Goal: Task Accomplishment & Management: Manage account settings

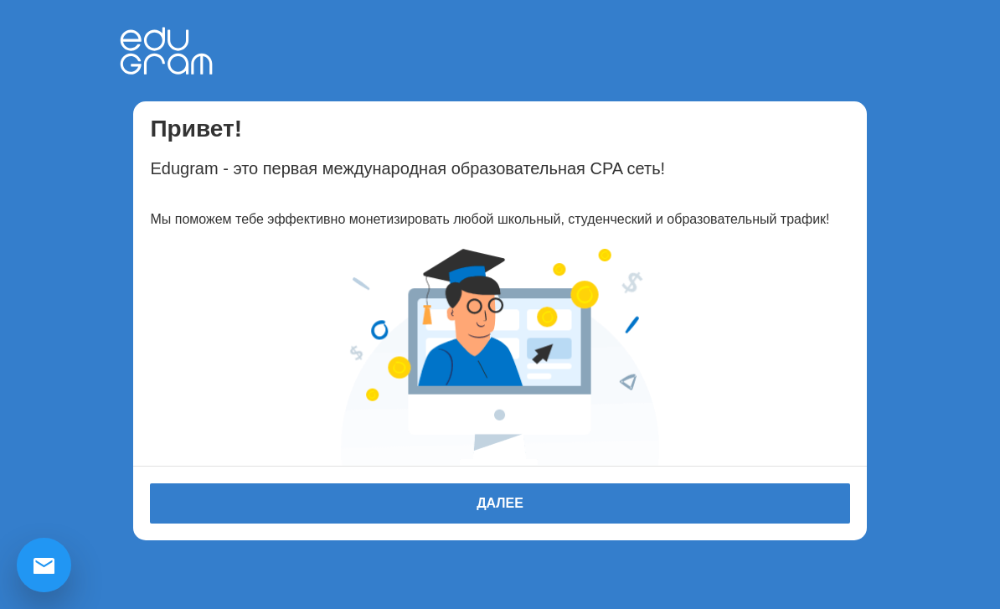
click at [559, 496] on button "Далее" at bounding box center [499, 503] width 699 height 40
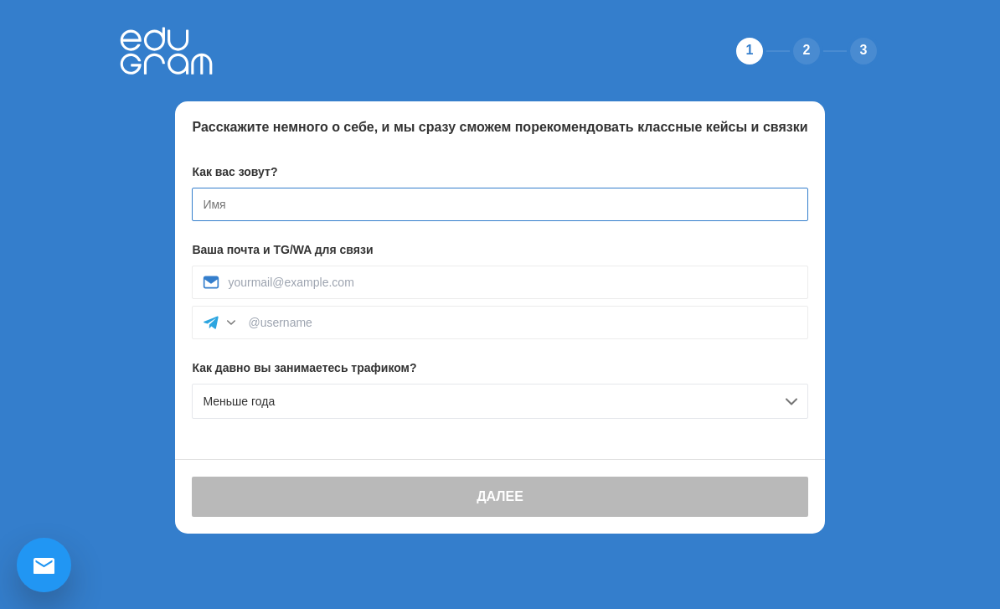
click at [520, 203] on input at bounding box center [499, 204] width 615 height 33
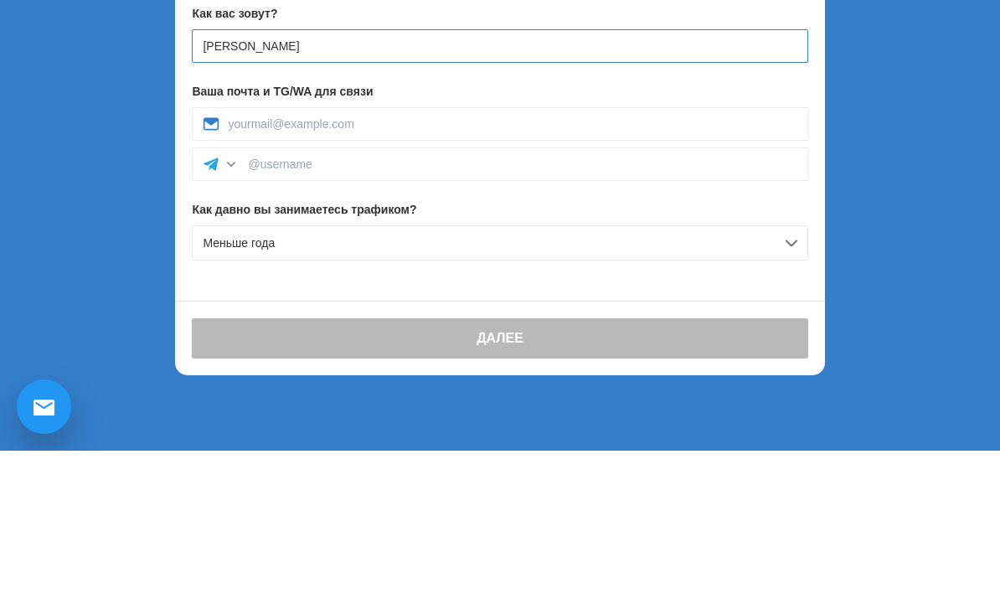
type input "Vlad"
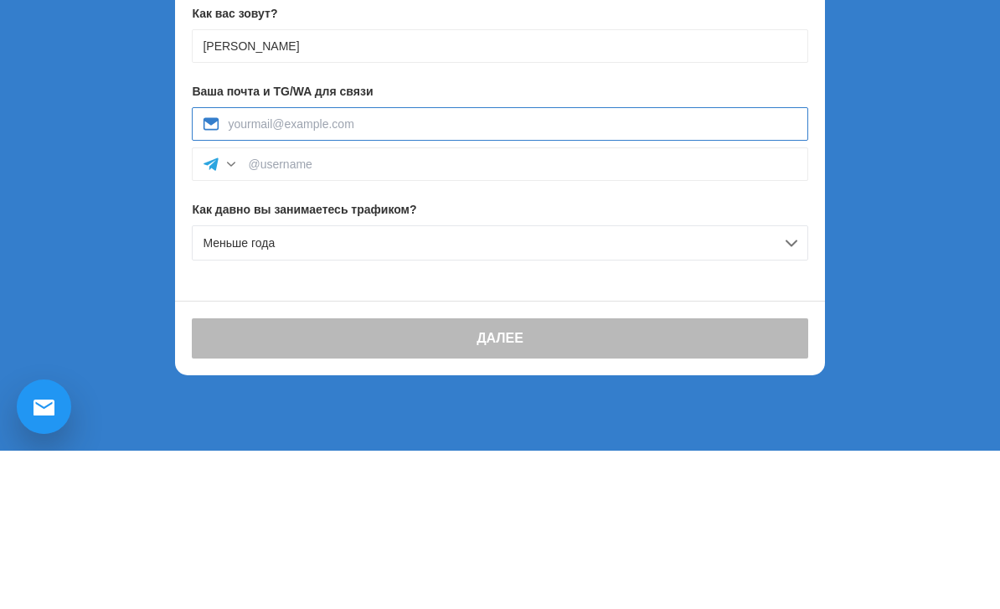
click at [243, 275] on input at bounding box center [512, 281] width 568 height 13
type input "standamabuben@mail.ru"
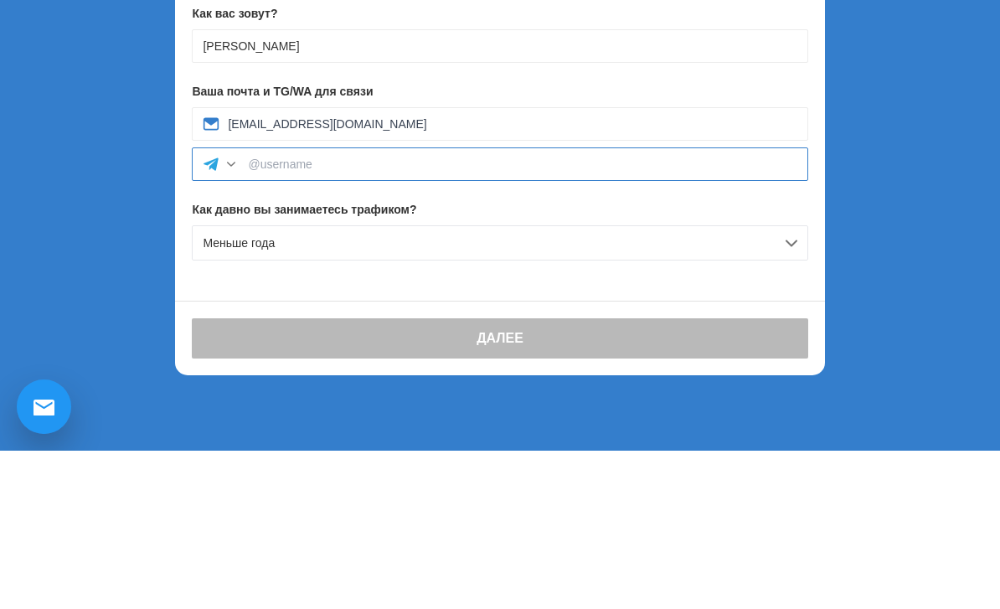
click at [255, 316] on input at bounding box center [522, 322] width 548 height 13
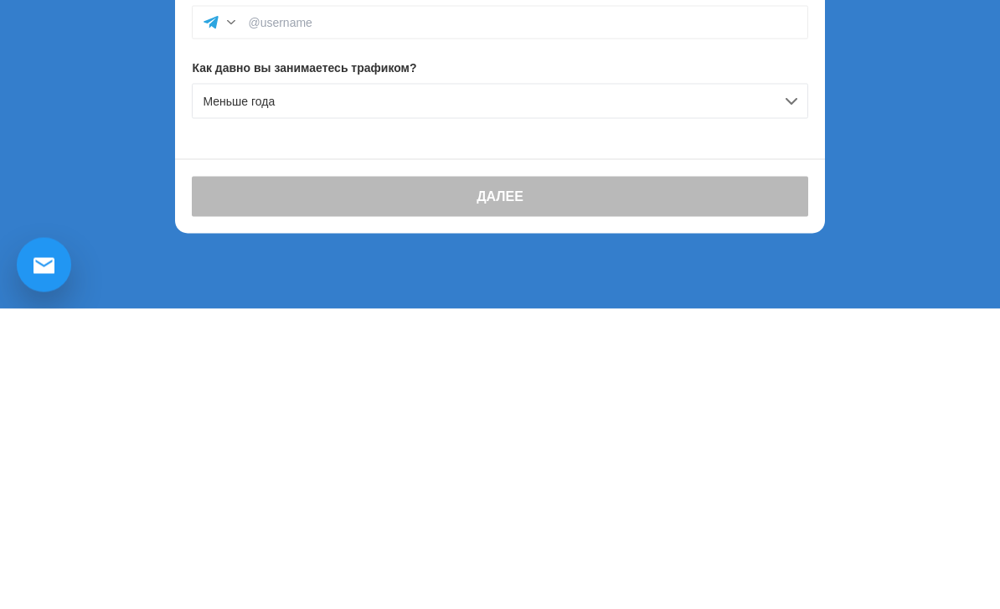
click at [234, 394] on span "Меньше года" at bounding box center [239, 400] width 72 height 13
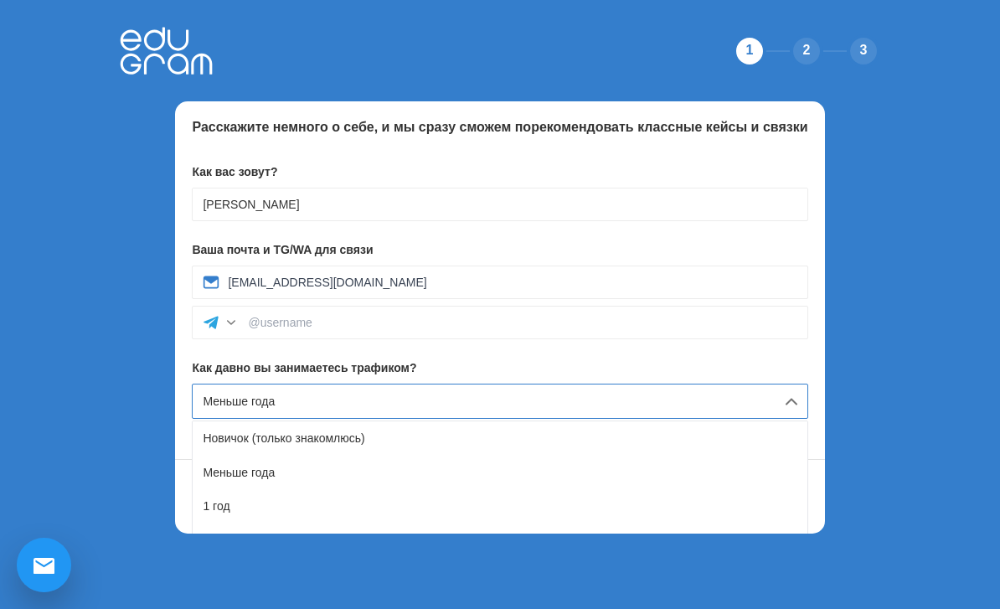
click at [224, 421] on div "Новичок (только знакомлюсь)" at bounding box center [500, 437] width 614 height 33
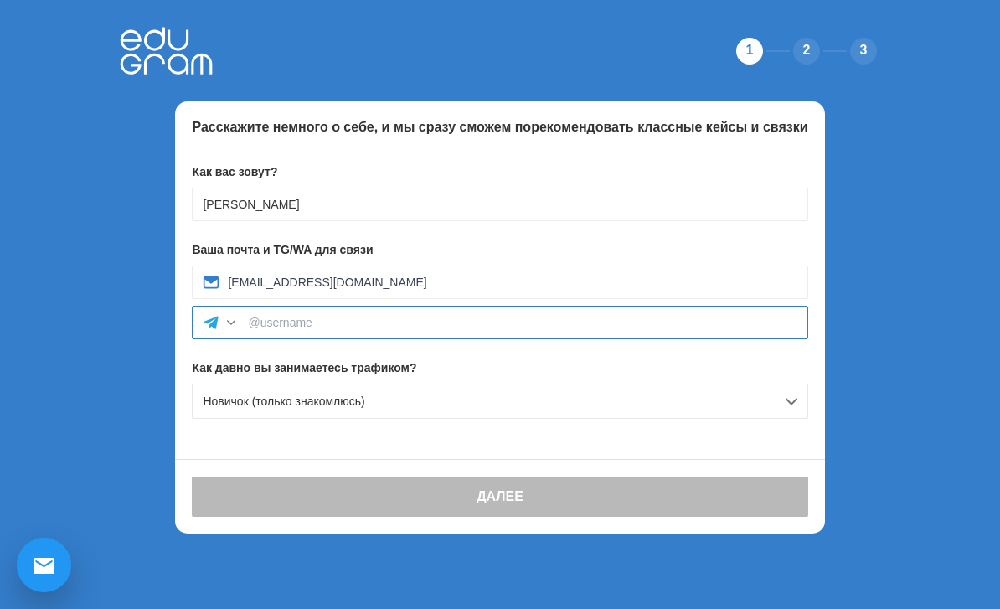
click at [265, 316] on input at bounding box center [522, 322] width 548 height 13
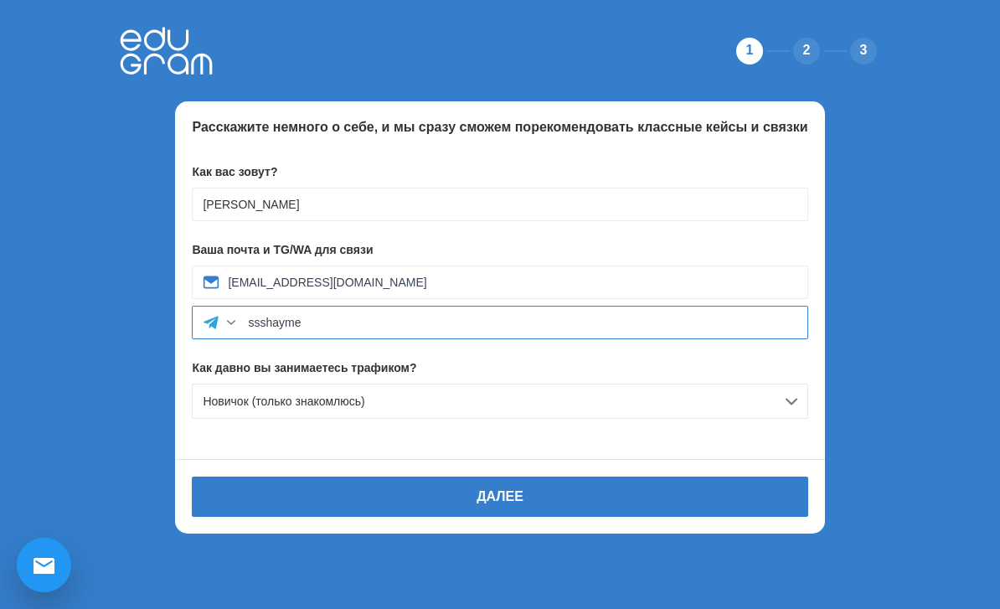
type input "ssshayme"
click at [256, 476] on button "Далее" at bounding box center [499, 496] width 615 height 40
click at [532, 476] on button "Далее" at bounding box center [499, 496] width 615 height 40
click at [566, 476] on button "Далее" at bounding box center [499, 496] width 615 height 40
click at [613, 476] on button "Далее" at bounding box center [499, 496] width 615 height 40
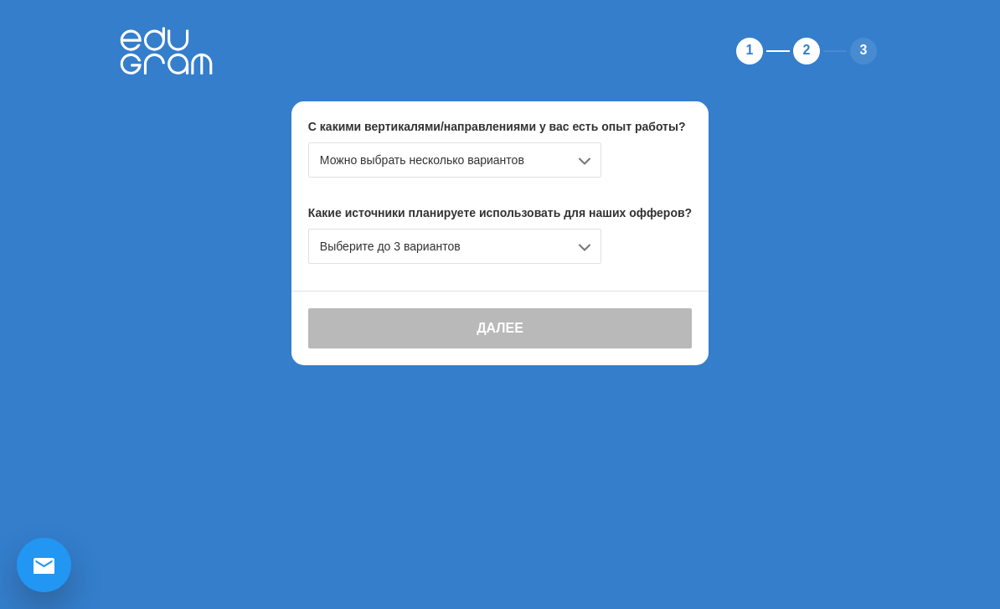
click at [549, 142] on div "Можно выбрать несколько вариантов" at bounding box center [454, 159] width 293 height 35
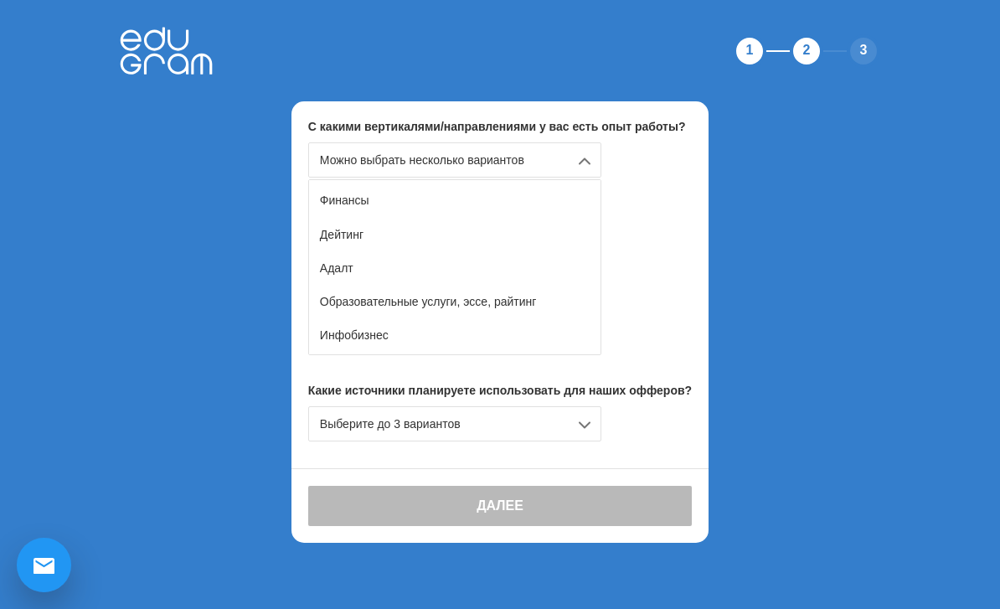
scroll to position [130, 0]
click at [568, 285] on div "Образовательные услуги, эссе, райтинг" at bounding box center [454, 301] width 291 height 33
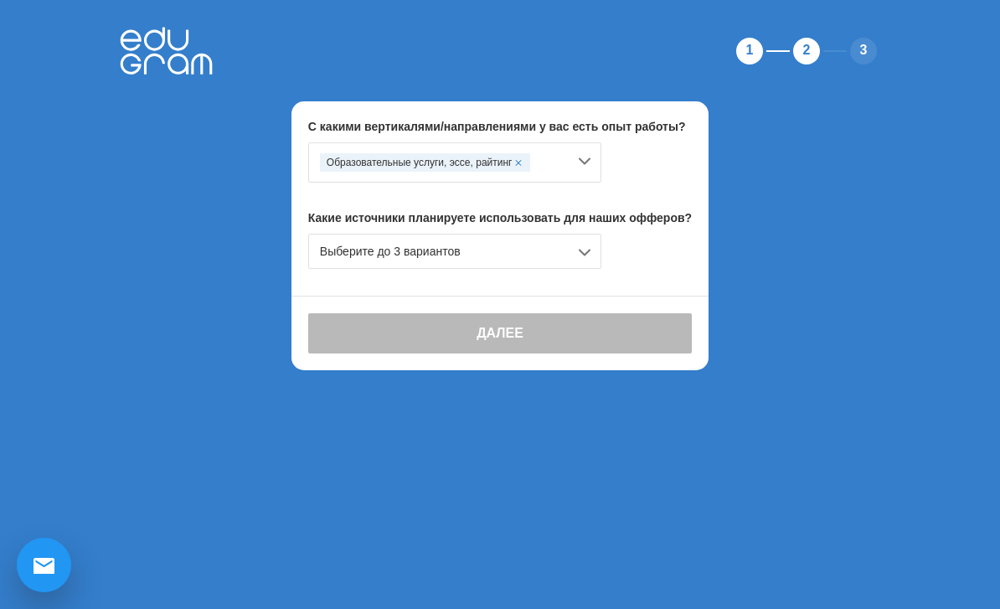
click at [573, 234] on div "Выберите до 3 вариантов" at bounding box center [454, 251] width 293 height 35
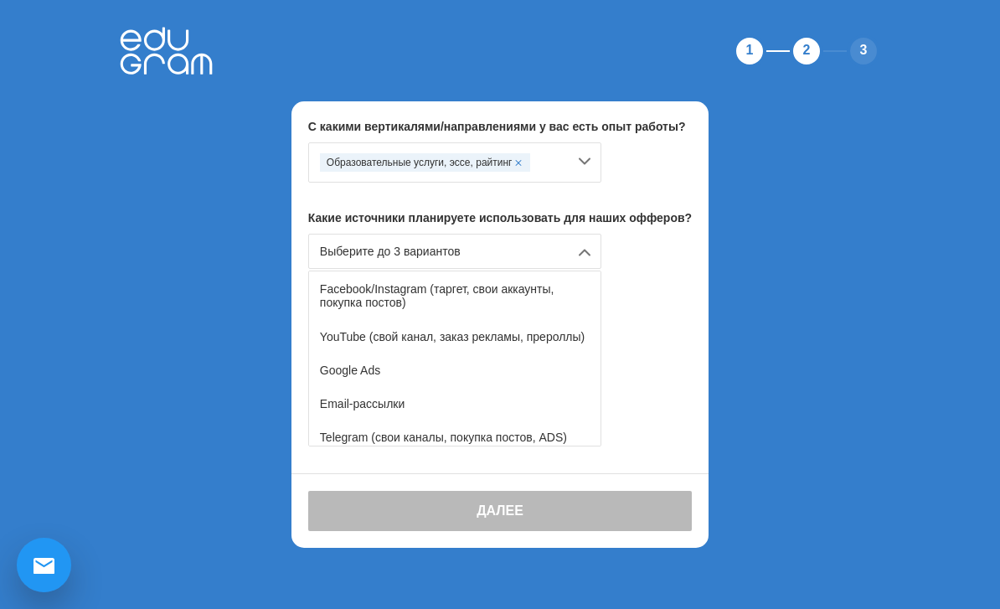
scroll to position [102, 0]
click at [548, 317] on div "YouTube (свой канал, заказ рекламы, прероллы)" at bounding box center [454, 333] width 291 height 33
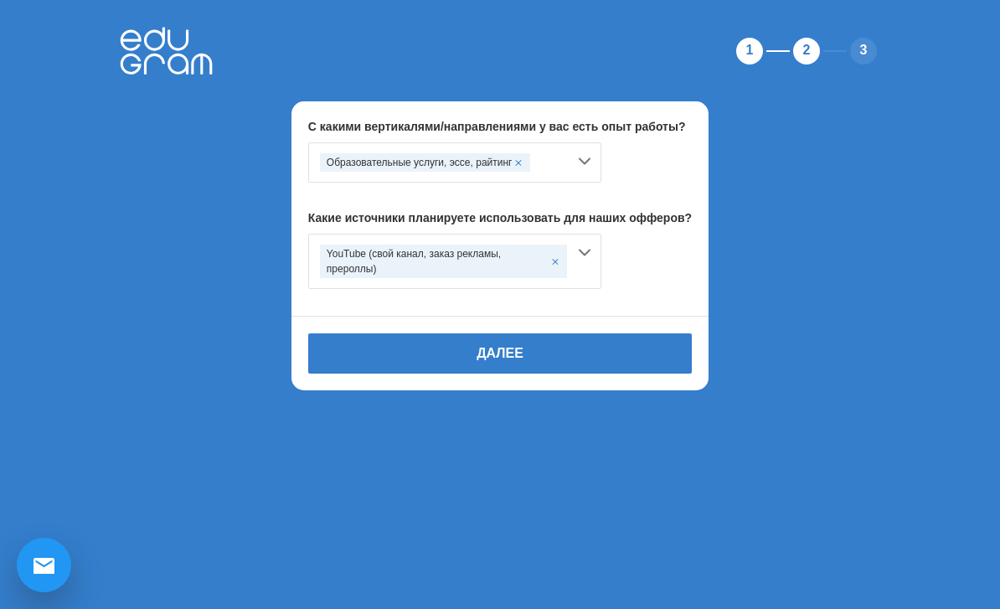
click at [608, 333] on button "Далее" at bounding box center [499, 353] width 383 height 40
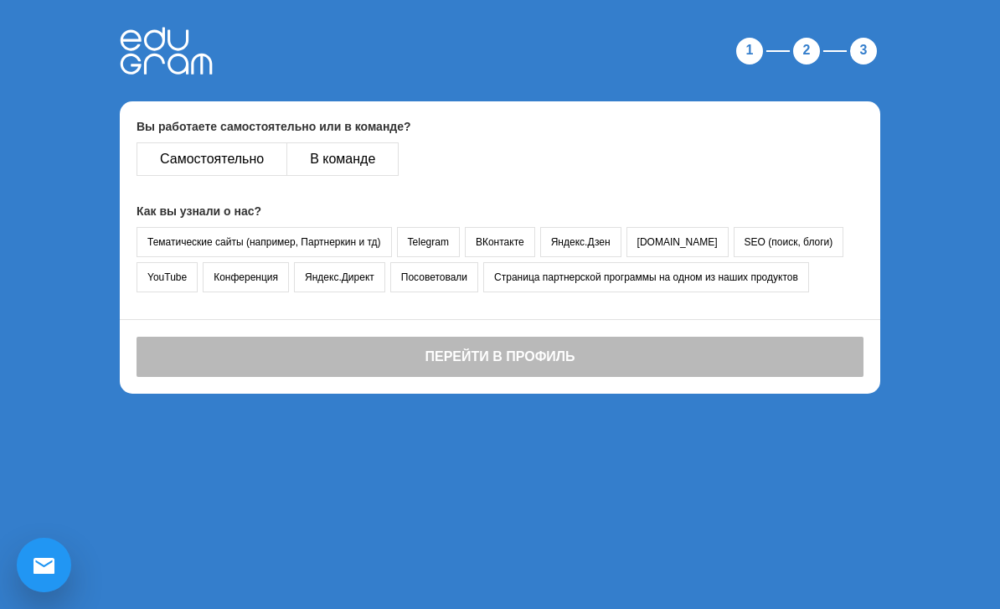
click at [250, 142] on button "Самостоятельно" at bounding box center [211, 158] width 151 height 33
click at [185, 262] on button "YouTube" at bounding box center [166, 277] width 61 height 30
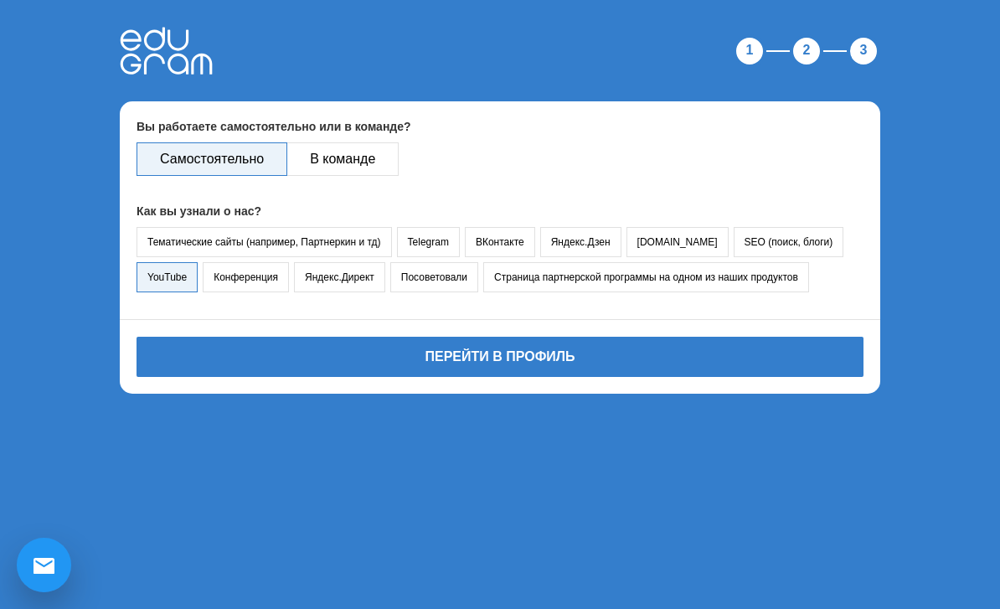
click at [479, 337] on button "Перейти в профиль" at bounding box center [499, 357] width 727 height 40
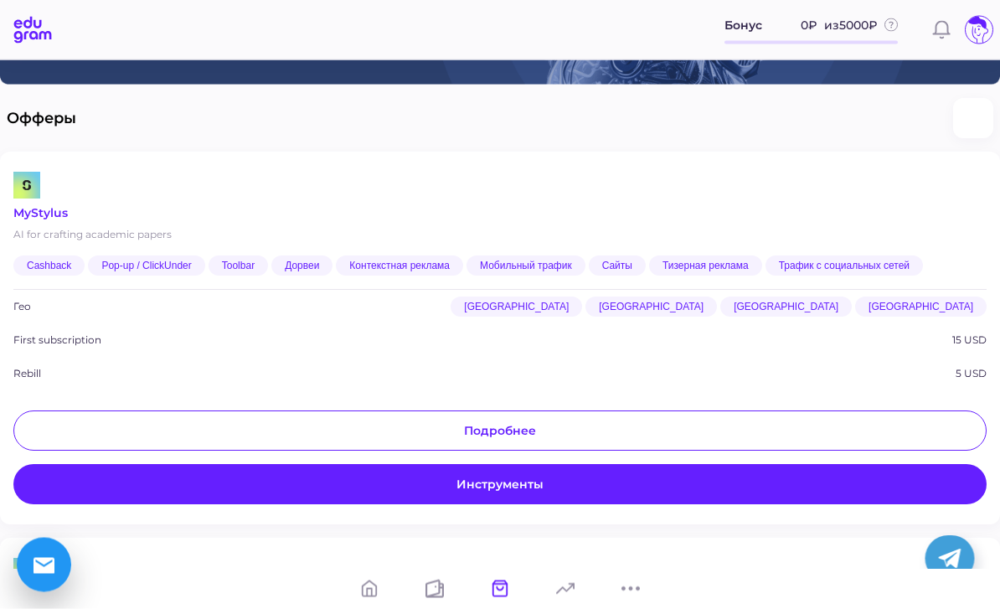
scroll to position [175, 0]
click at [756, 435] on link "Подробнее" at bounding box center [499, 430] width 973 height 40
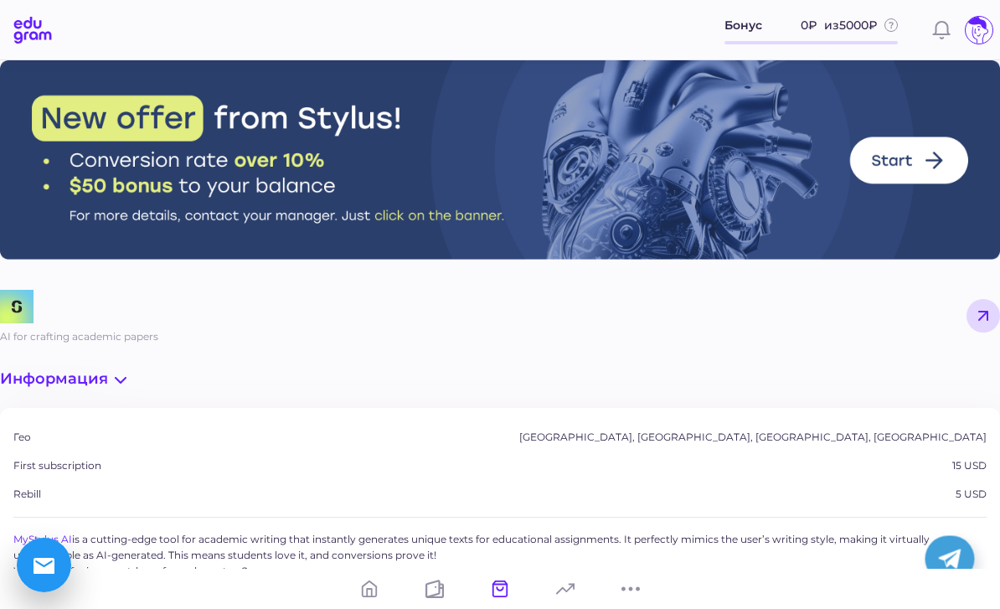
click at [58, 383] on span "Информация" at bounding box center [54, 378] width 108 height 18
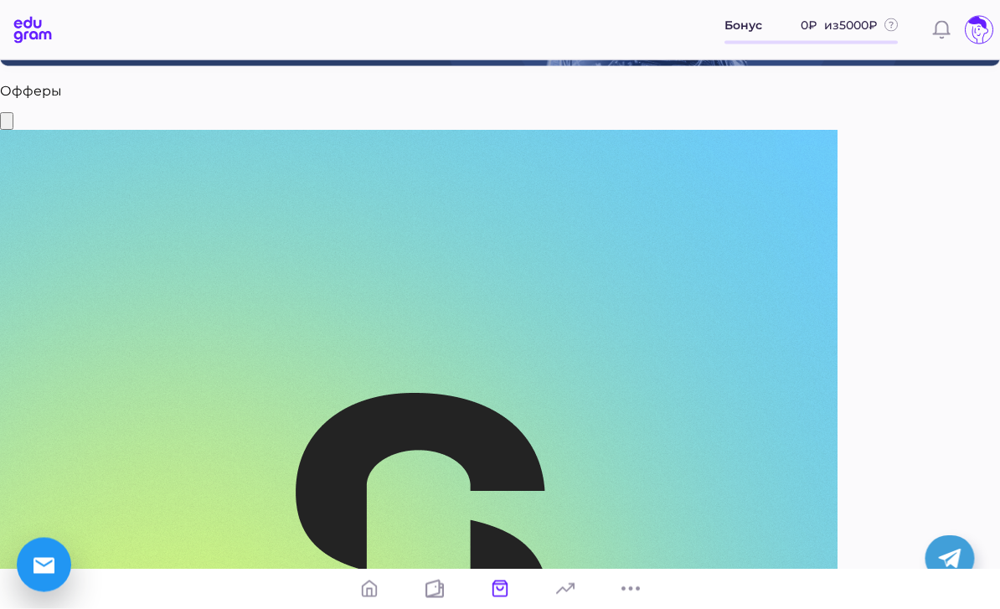
scroll to position [194, 0]
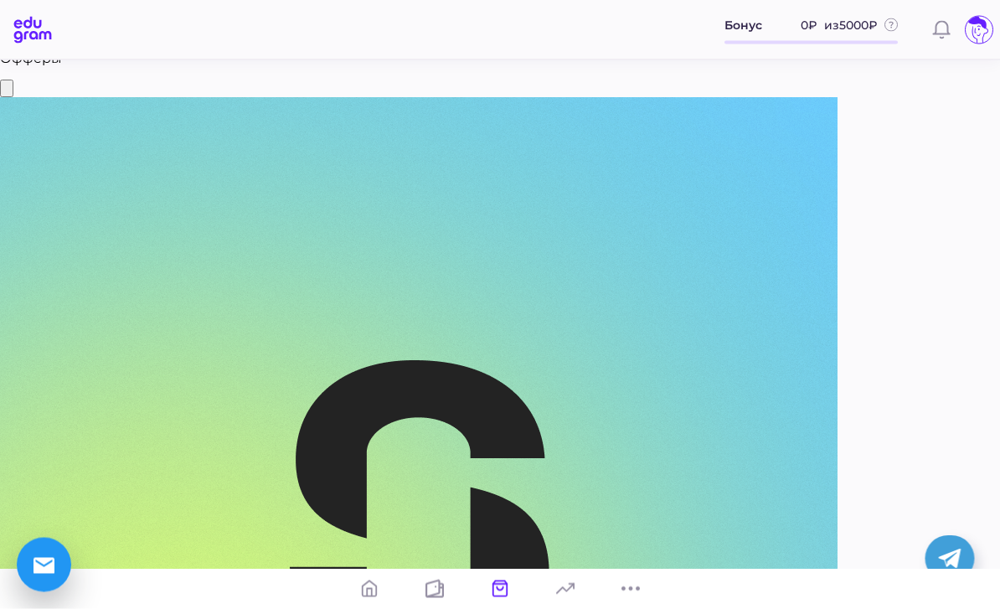
scroll to position [229, 0]
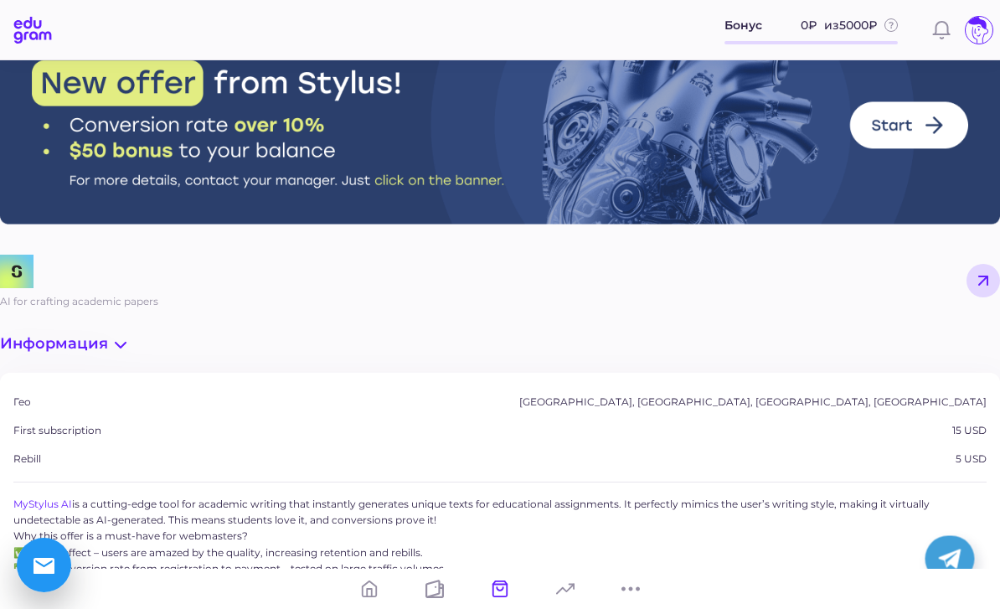
scroll to position [49, 0]
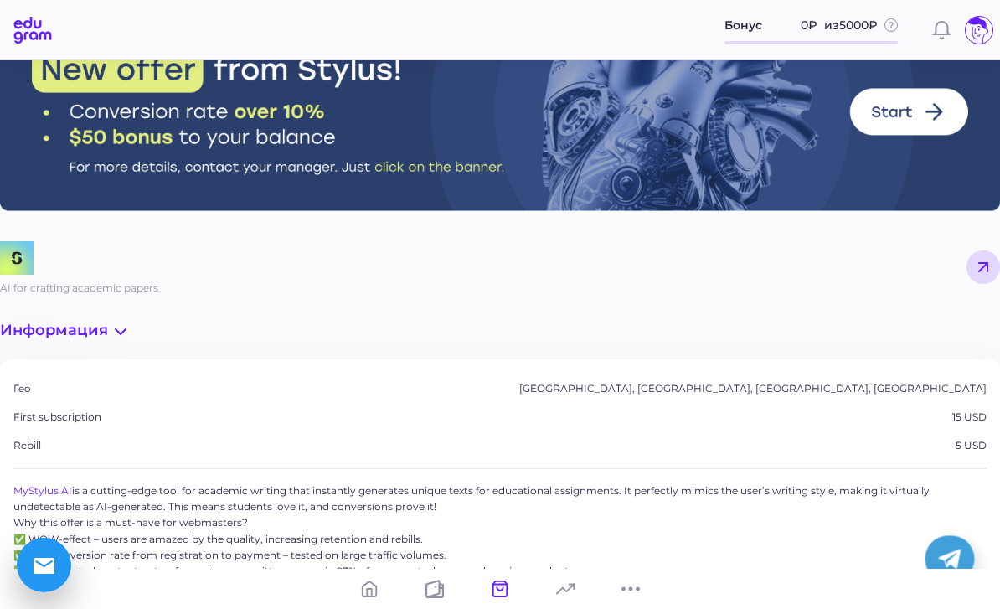
click at [979, 268] on icon at bounding box center [983, 267] width 20 height 20
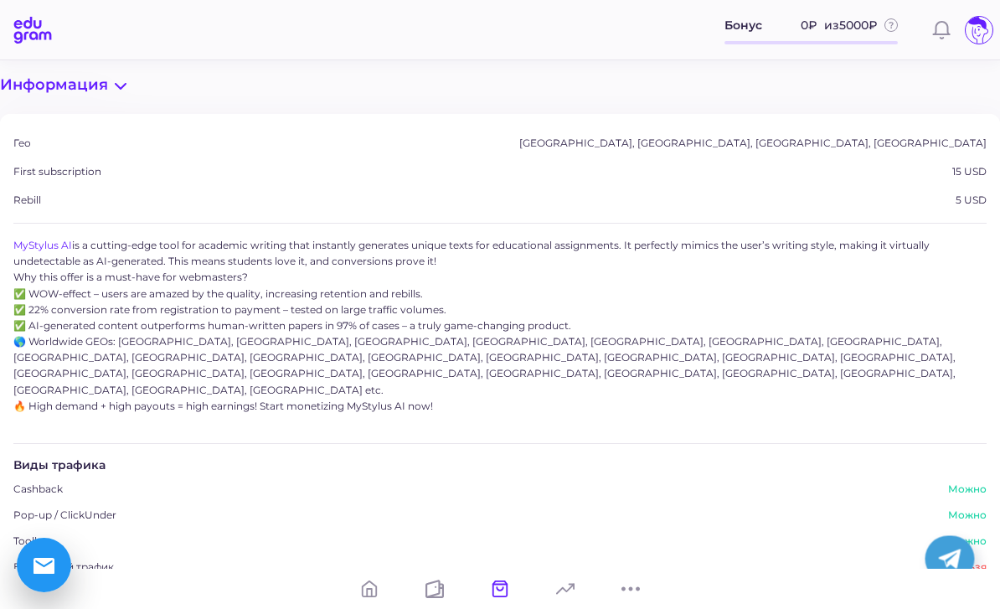
scroll to position [295, 0]
click at [97, 93] on span "Информация" at bounding box center [54, 84] width 108 height 18
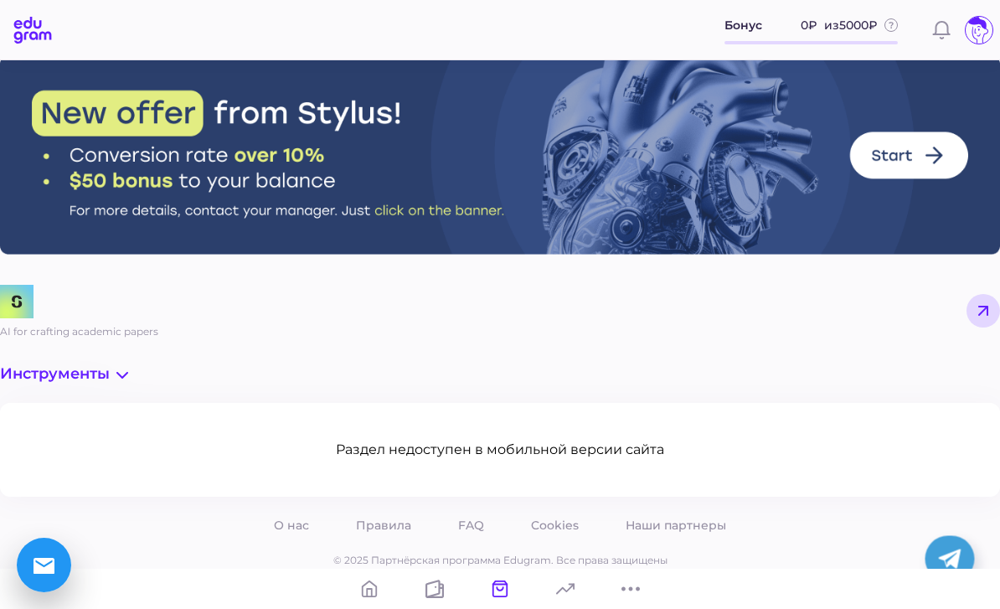
scroll to position [3, 0]
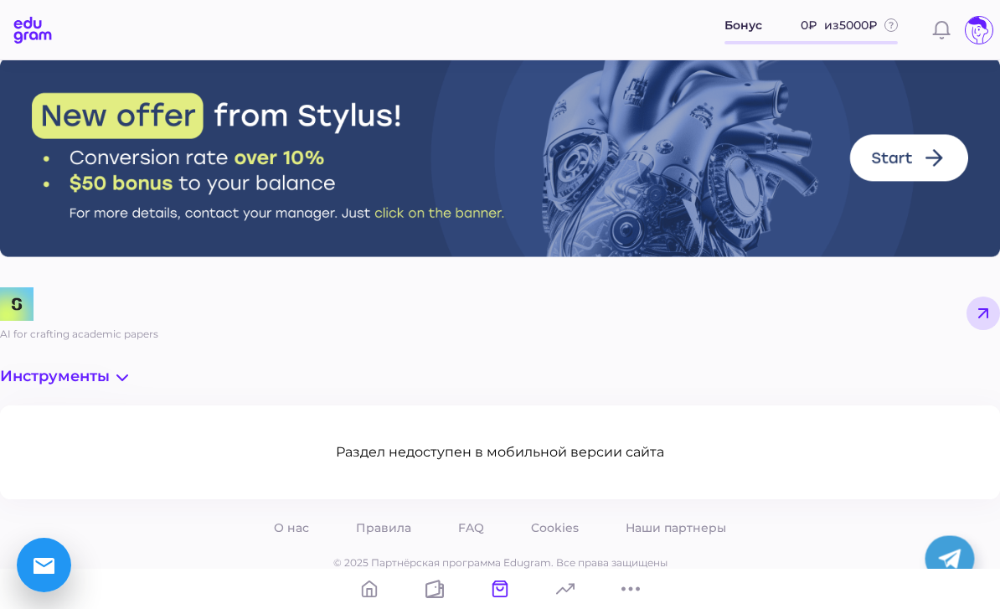
click at [917, 154] on img at bounding box center [500, 157] width 1000 height 199
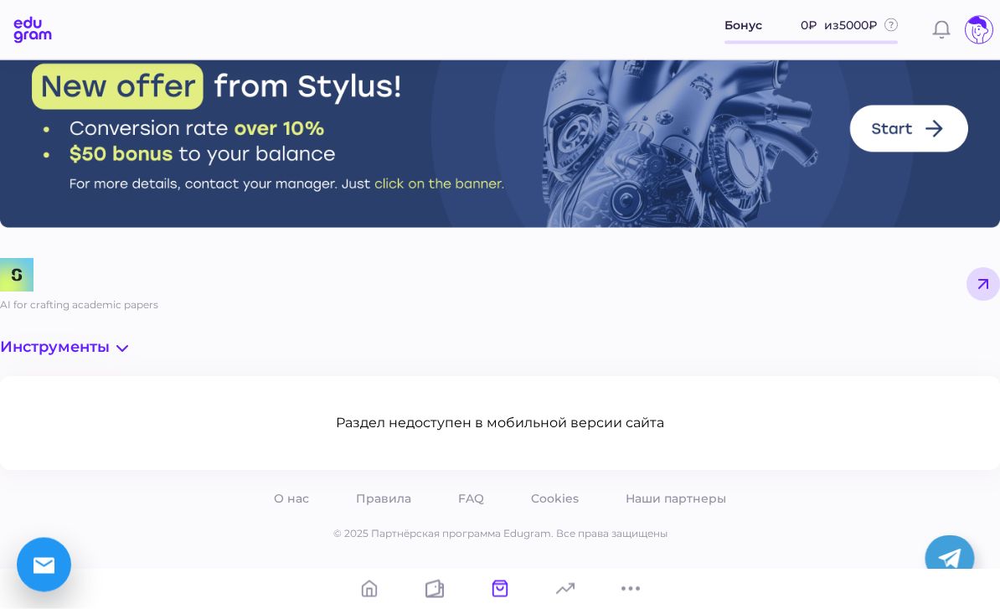
scroll to position [54, 0]
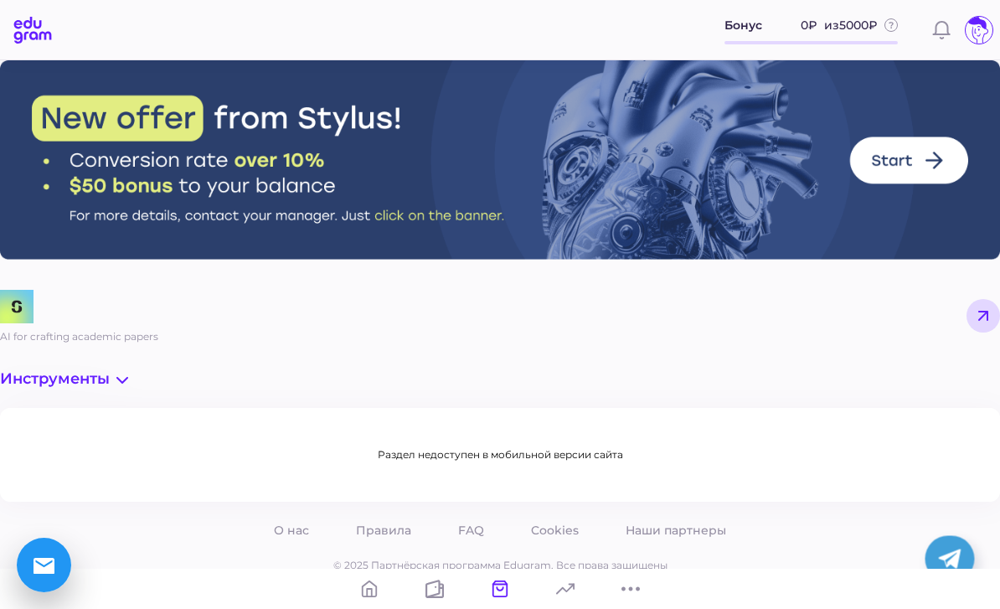
click at [606, 426] on div "Раздел недоступен в мобильной версии сайта" at bounding box center [500, 455] width 1000 height 94
click at [559, 456] on div "Раздел недоступен в мобильной версии сайта" at bounding box center [500, 454] width 245 height 15
click at [568, 445] on div "Раздел недоступен в мобильной версии сайта" at bounding box center [500, 455] width 1000 height 94
click at [101, 388] on span "Инструменты" at bounding box center [55, 378] width 110 height 18
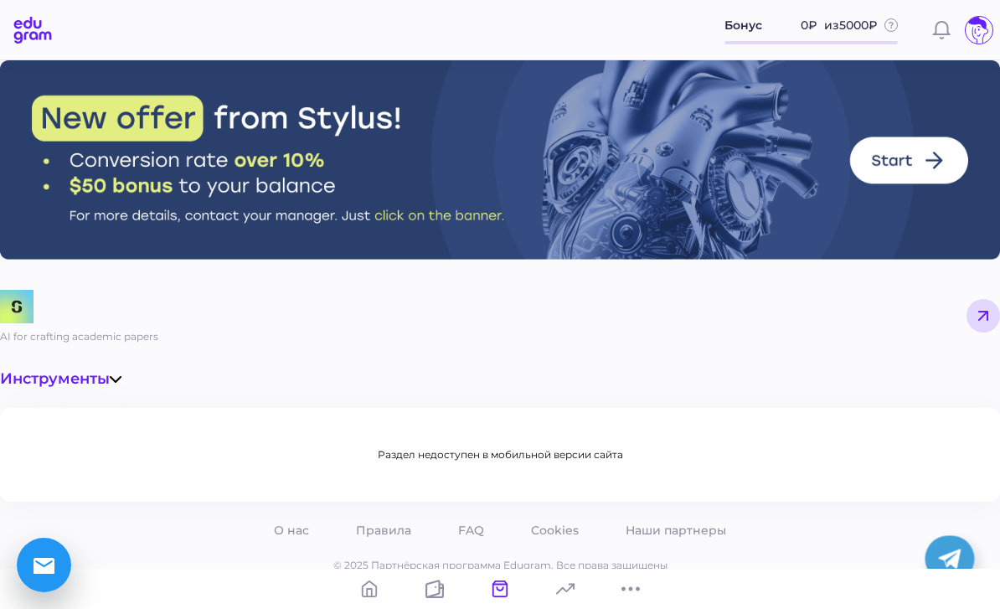
click at [577, 578] on link at bounding box center [565, 588] width 40 height 40
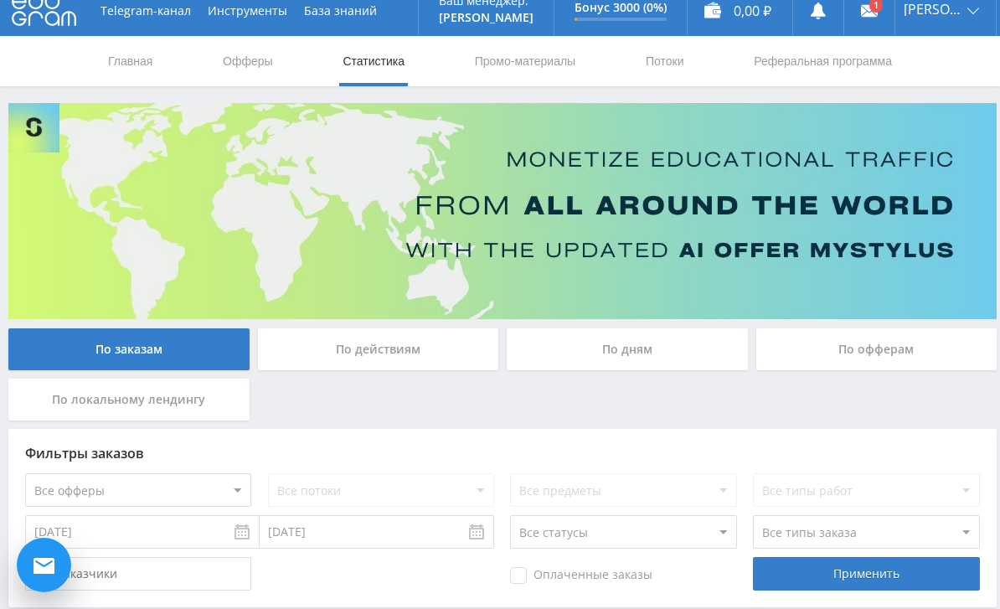
scroll to position [51, 0]
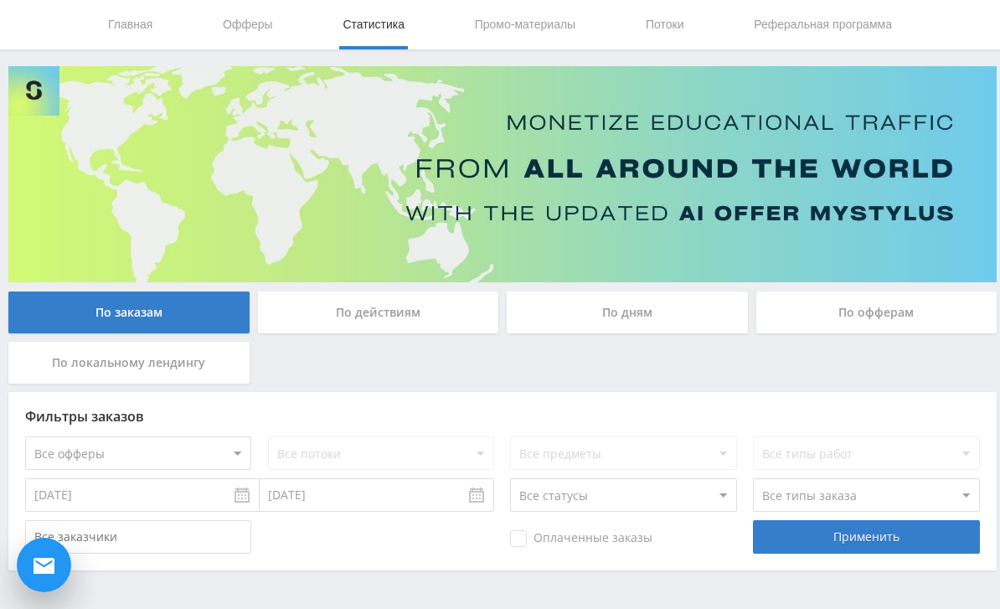
click at [455, 309] on div "По действиям" at bounding box center [378, 312] width 241 height 42
click at [0, 0] on input "По действиям" at bounding box center [0, 0] width 0 height 0
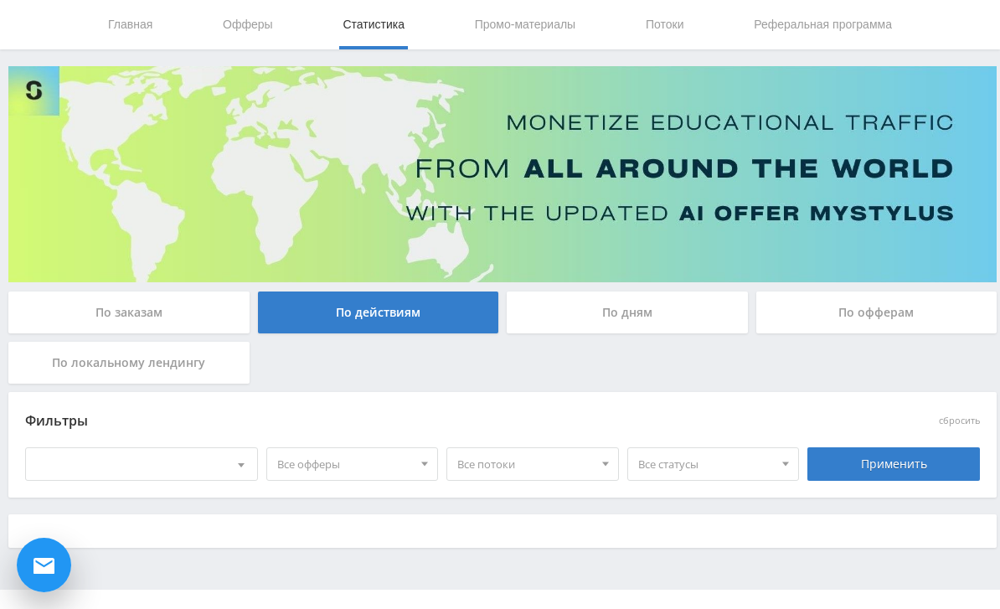
scroll to position [28, 0]
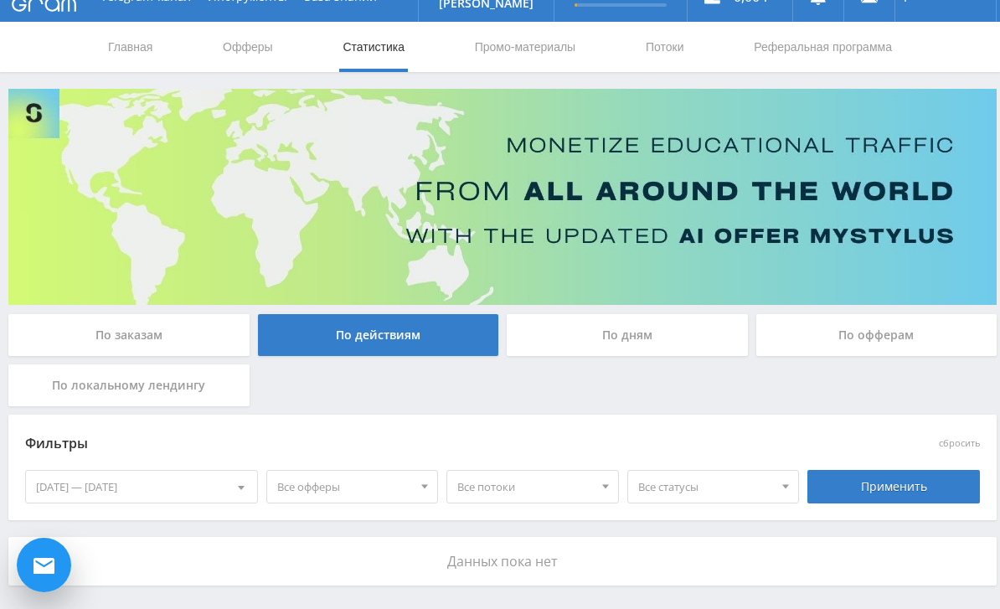
click at [652, 333] on div "По дням" at bounding box center [627, 335] width 241 height 42
click at [0, 0] on input "По дням" at bounding box center [0, 0] width 0 height 0
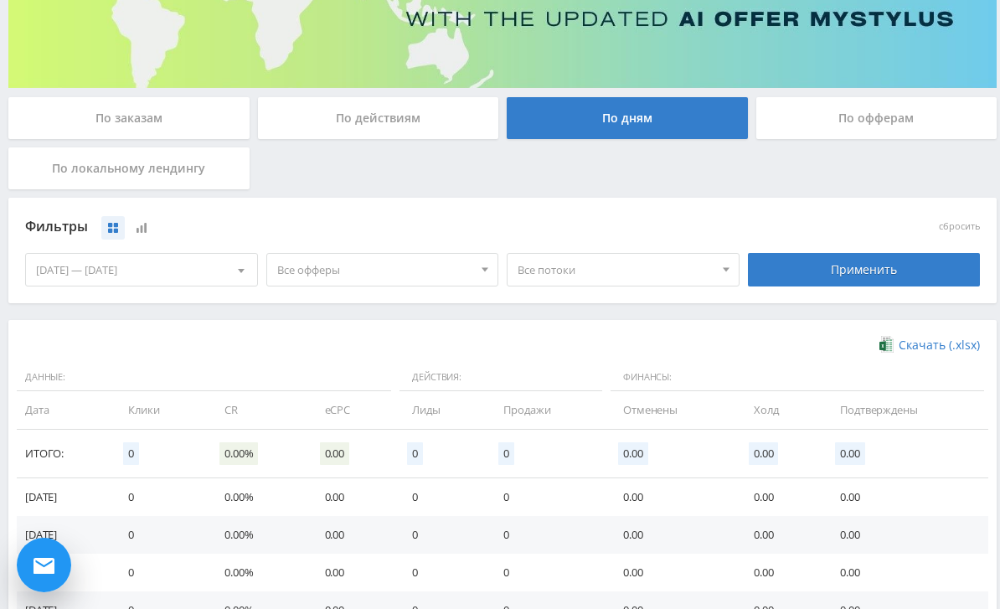
click at [441, 111] on div "По действиям" at bounding box center [378, 118] width 241 height 42
click at [0, 0] on input "По действиям" at bounding box center [0, 0] width 0 height 0
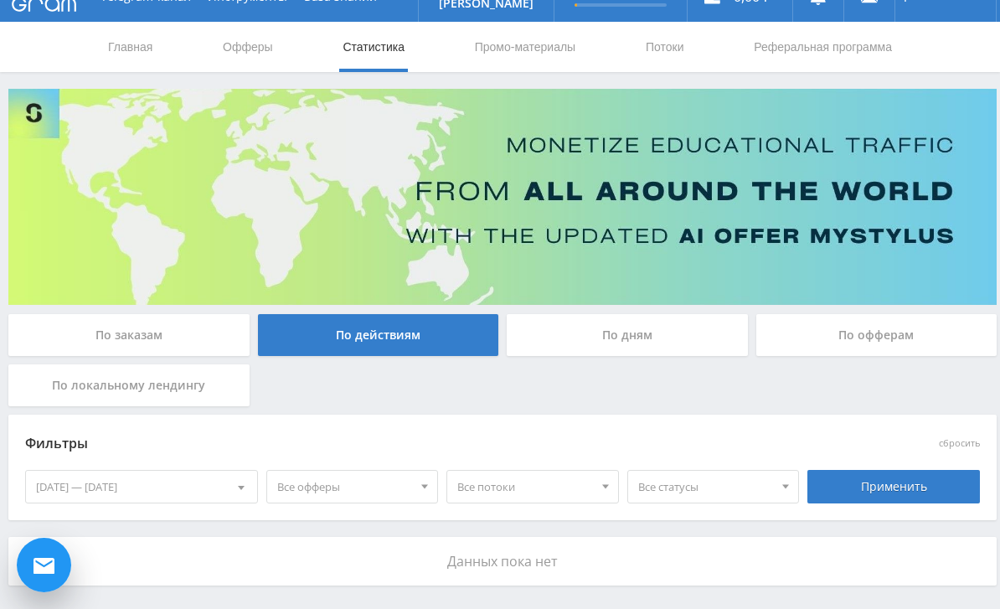
scroll to position [44, 0]
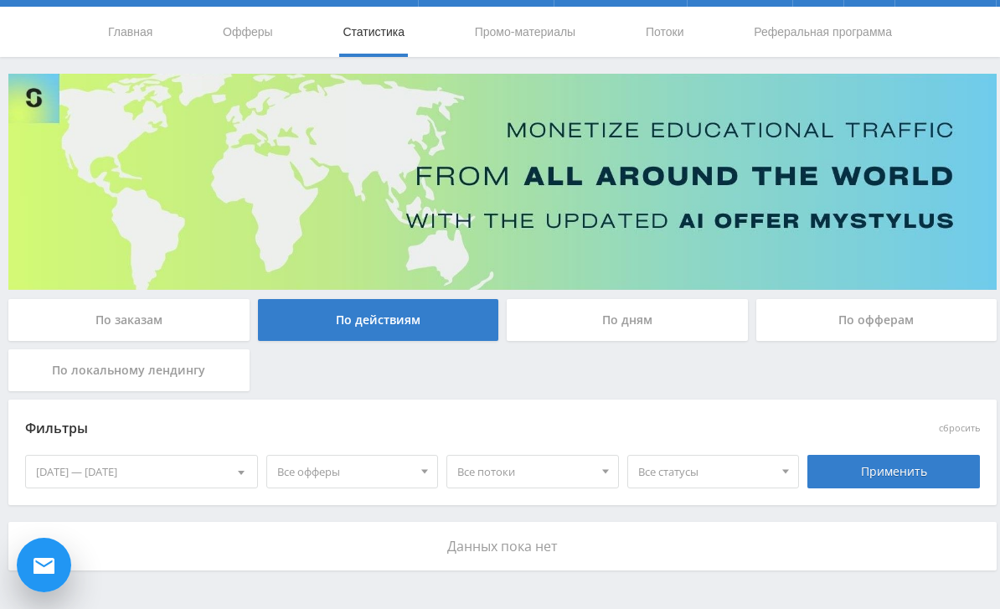
click at [876, 309] on div "По офферам" at bounding box center [876, 320] width 241 height 42
click at [0, 0] on input "По офферам" at bounding box center [0, 0] width 0 height 0
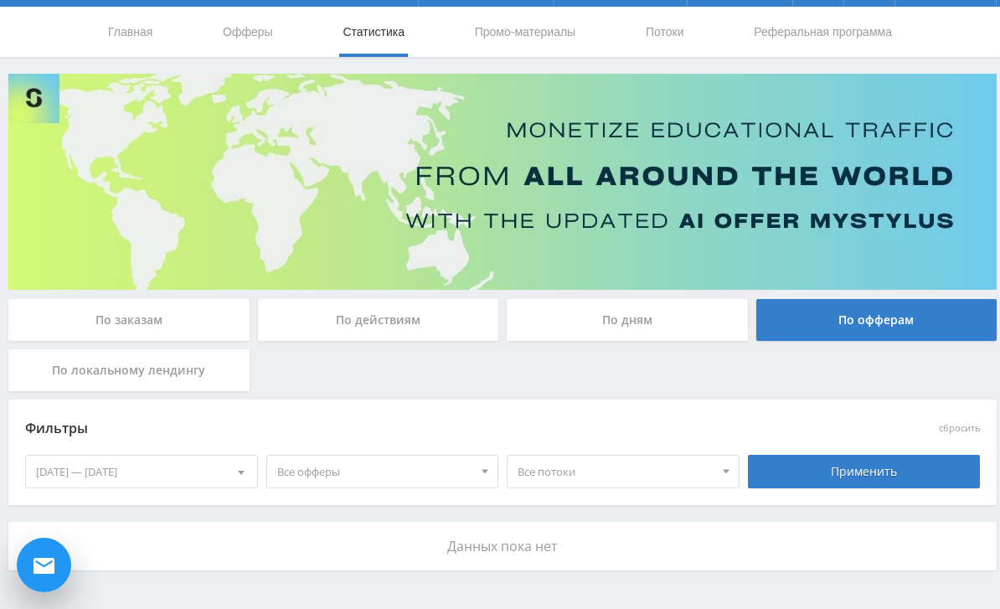
click at [196, 364] on div "По локальному лендингу" at bounding box center [128, 370] width 241 height 42
click at [0, 0] on input "По локальному лендингу" at bounding box center [0, 0] width 0 height 0
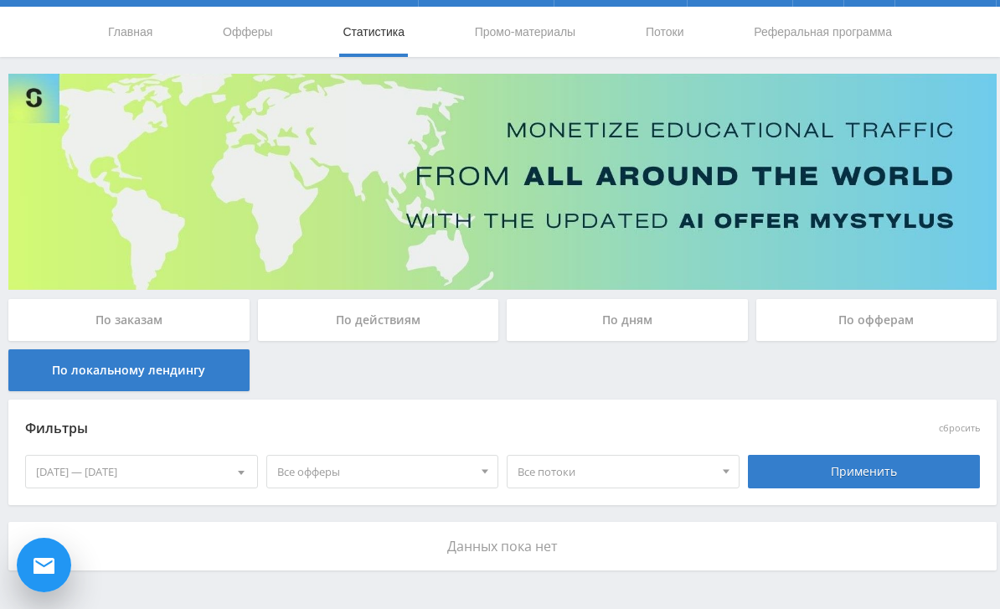
scroll to position [0, 0]
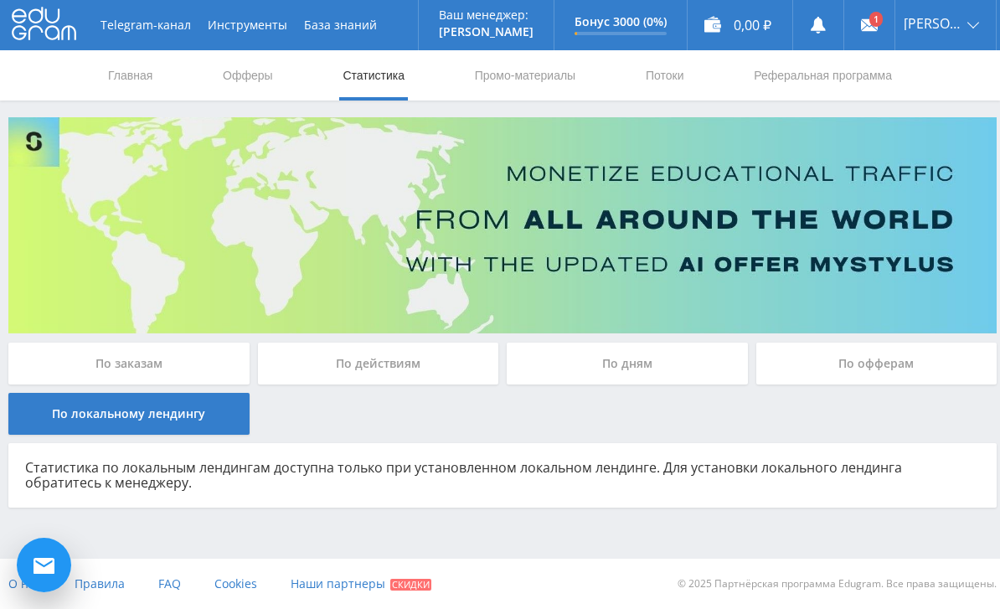
click at [196, 369] on div "По заказам" at bounding box center [128, 363] width 241 height 42
click at [0, 0] on input "По заказам" at bounding box center [0, 0] width 0 height 0
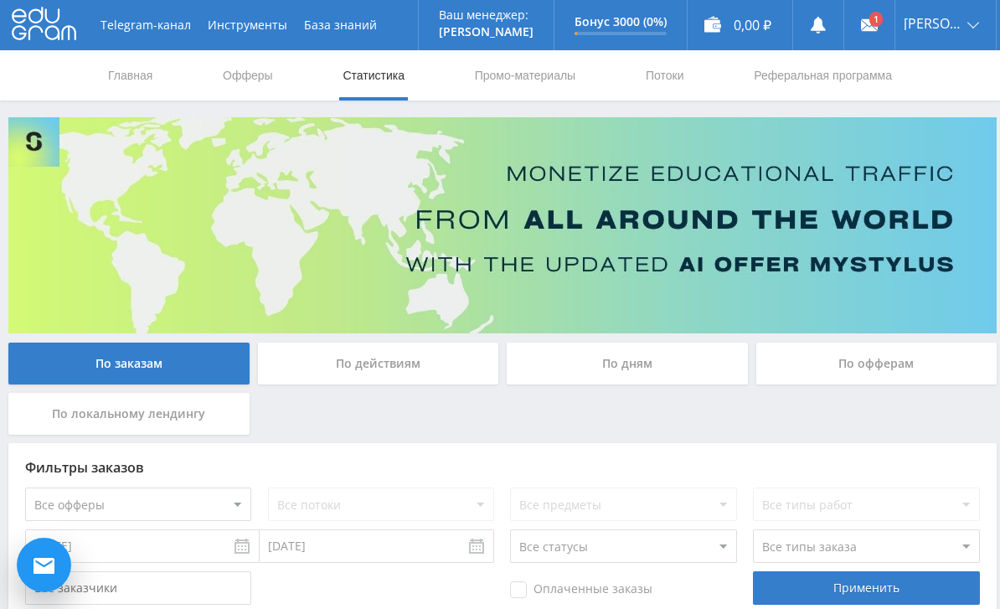
click at [203, 547] on input "18.08.2025" at bounding box center [142, 545] width 234 height 33
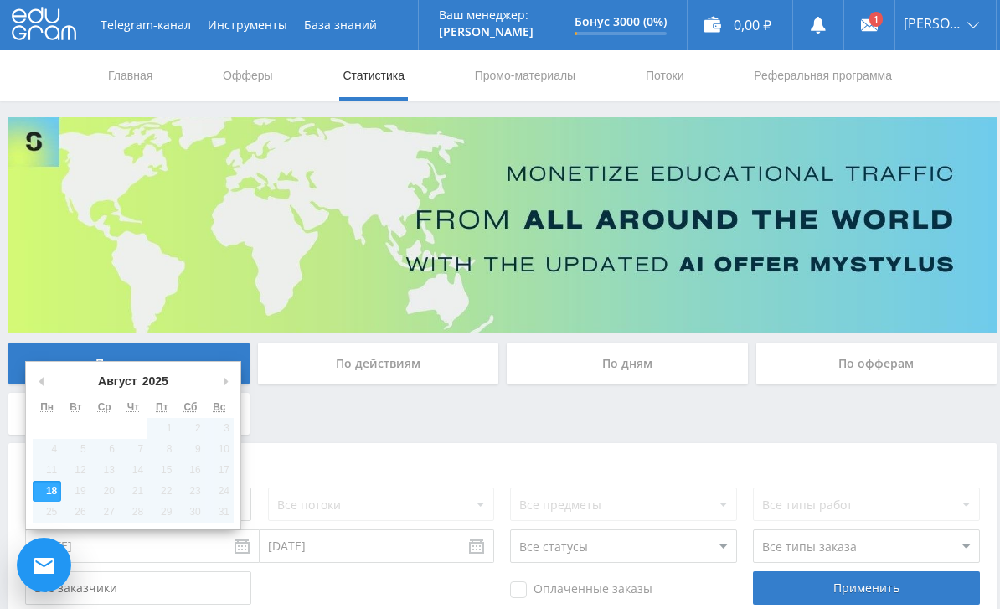
click at [318, 481] on div "Фильтры заказов Все офферы MyStylus MyStylus - Revshare Кампус AI Studybay Авто…" at bounding box center [502, 532] width 988 height 178
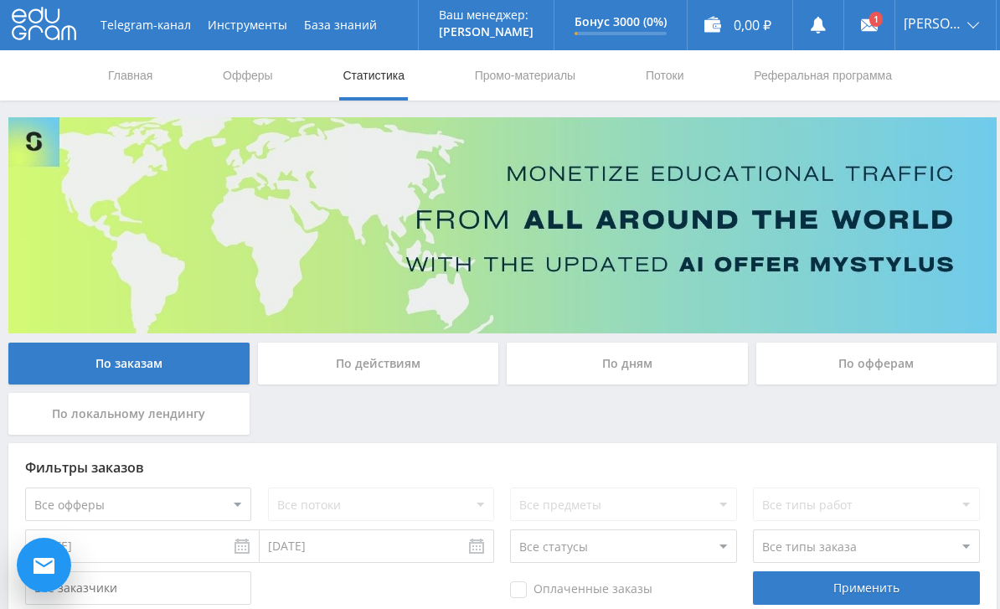
click at [554, 72] on link "Промо-материалы" at bounding box center [525, 75] width 104 height 50
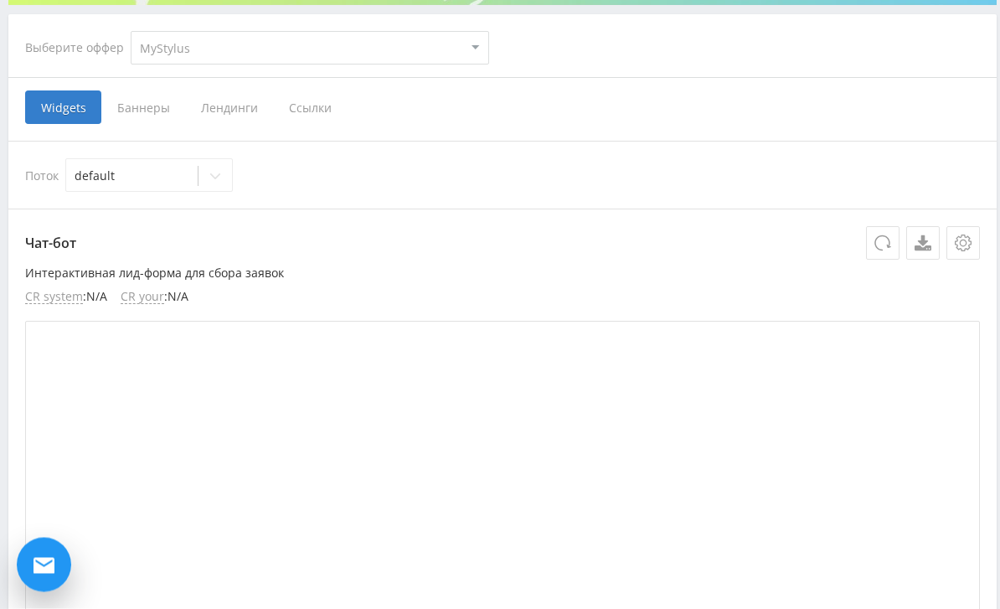
scroll to position [328, 0]
click at [321, 103] on span "Ссылки" at bounding box center [310, 106] width 75 height 33
click at [0, 0] on input "Ссылки" at bounding box center [0, 0] width 0 height 0
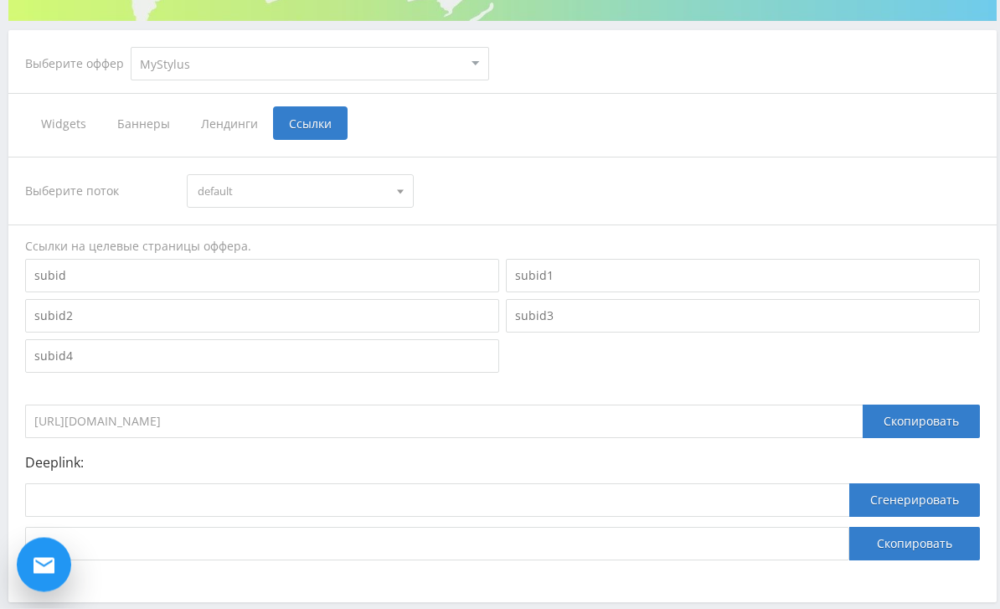
scroll to position [344, 0]
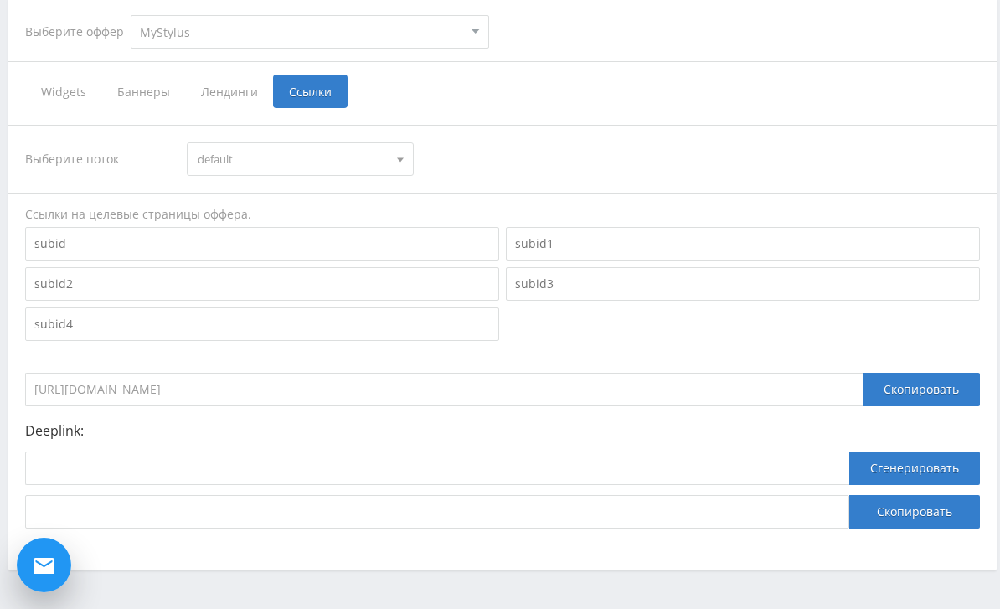
click at [923, 379] on div "Скопировать" at bounding box center [920, 389] width 117 height 33
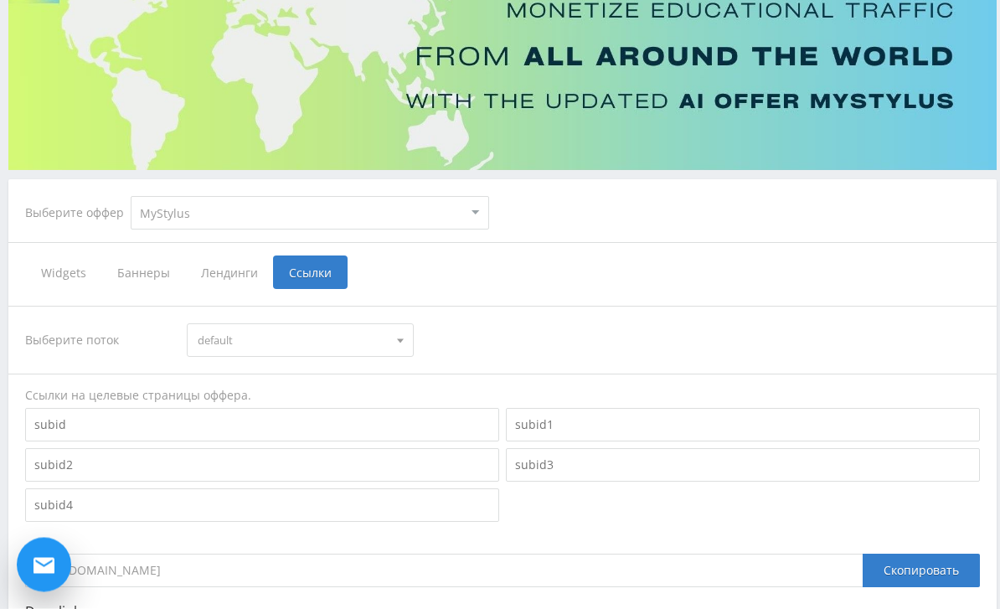
scroll to position [0, 0]
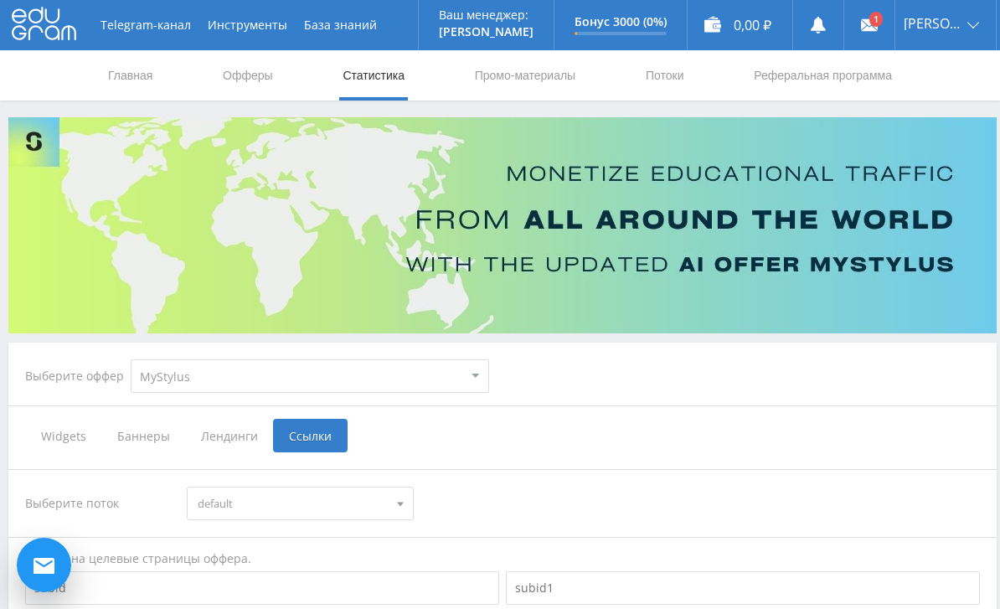
click at [144, 70] on link "Главная" at bounding box center [130, 75] width 48 height 50
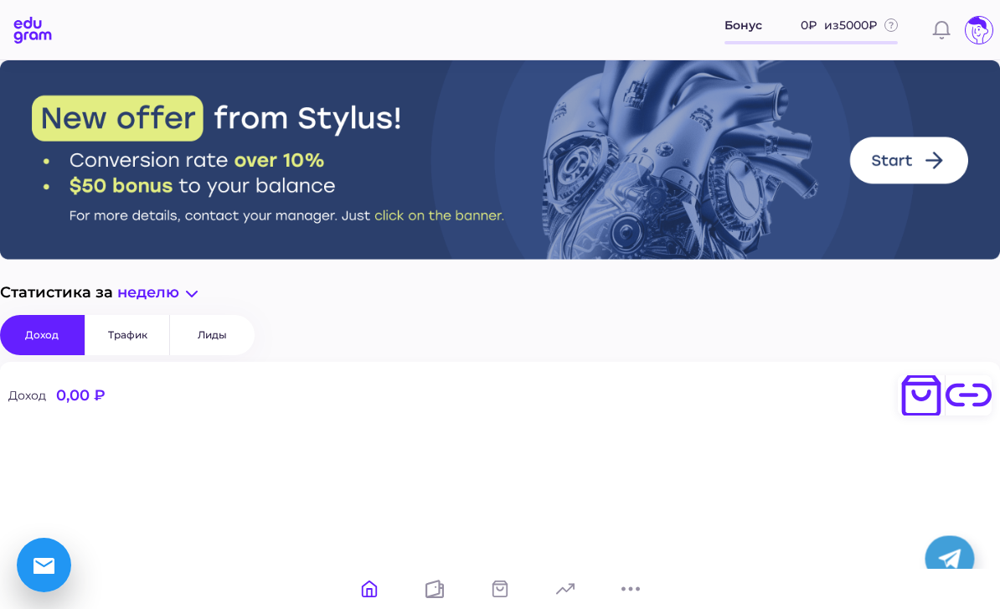
click at [502, 575] on link at bounding box center [500, 588] width 40 height 40
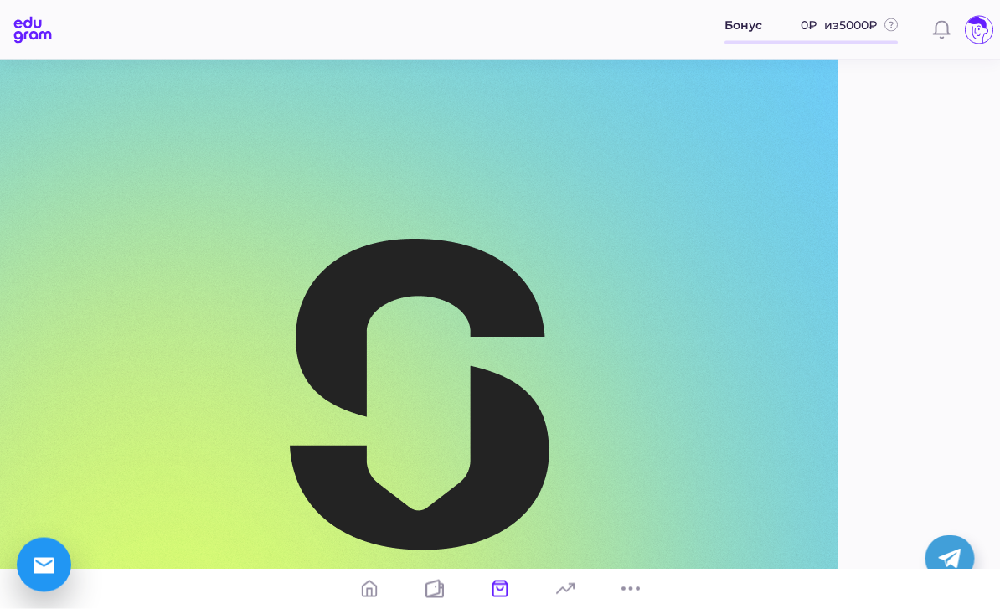
scroll to position [1335, 0]
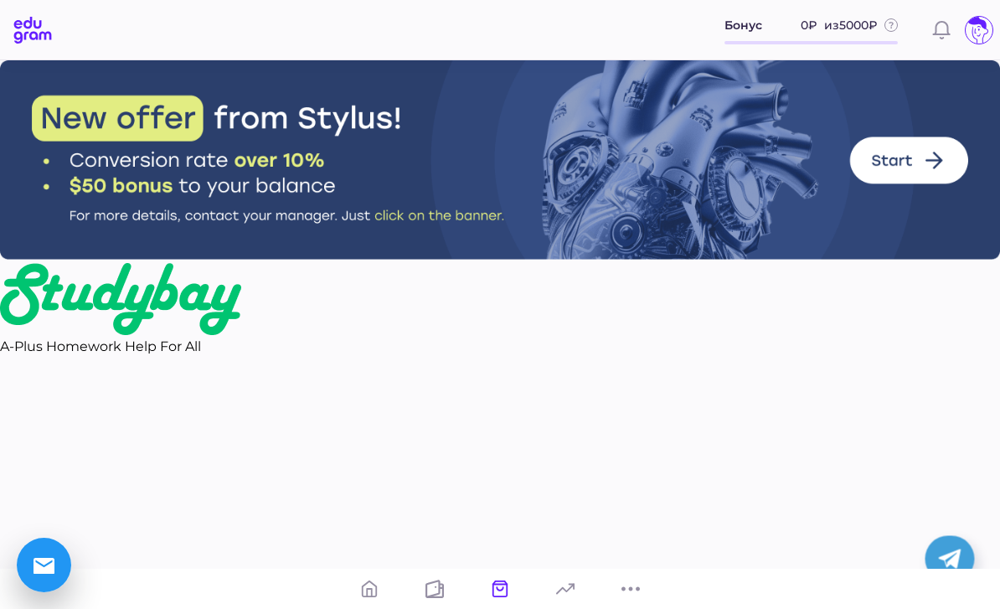
click at [566, 586] on icon at bounding box center [565, 588] width 18 height 18
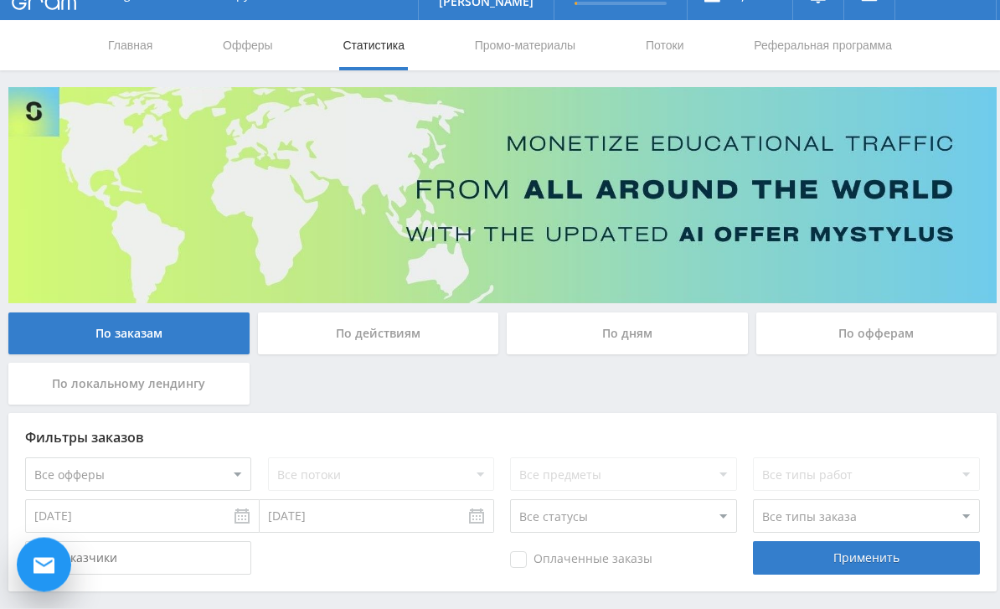
scroll to position [51, 0]
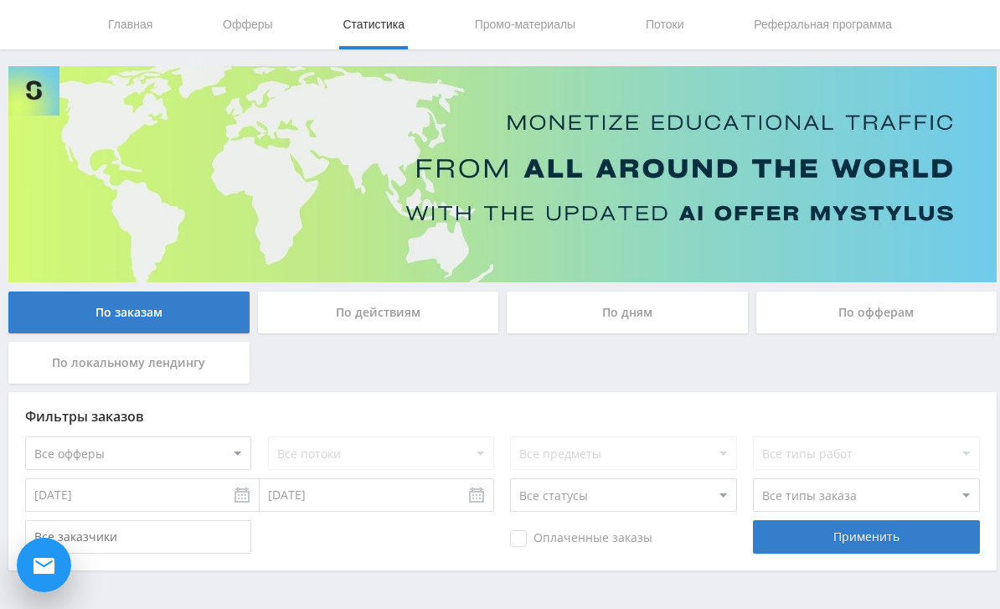
click at [220, 456] on select "Все офферы MyStylus MyStylus - Revshare Кампус AI Studybay Автор24 Studybay Bra…" at bounding box center [138, 452] width 226 height 33
select select "2"
click at [543, 33] on link "Промо-материалы" at bounding box center [525, 24] width 104 height 50
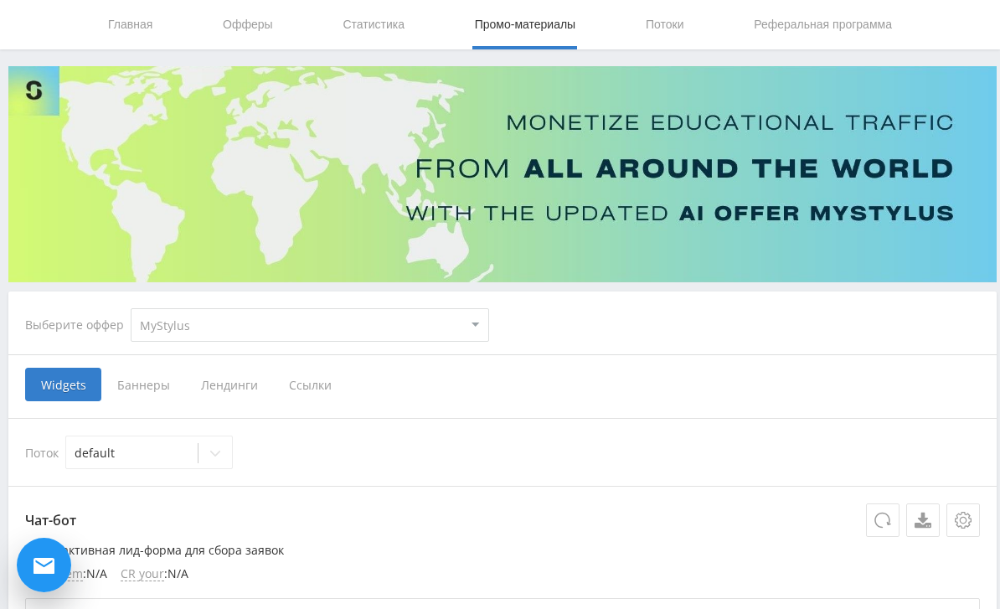
click at [438, 316] on select "MyStylus MyStylus - Revshare Кампус AI Studybay Автор24 Studybay [GEOGRAPHIC_DA…" at bounding box center [310, 324] width 358 height 33
select select "2"
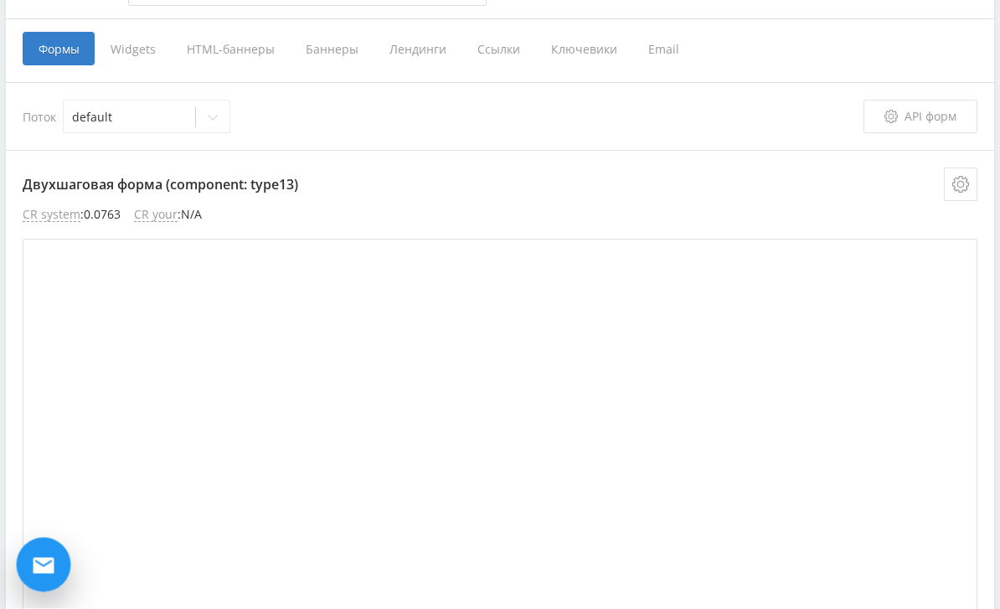
scroll to position [387, 3]
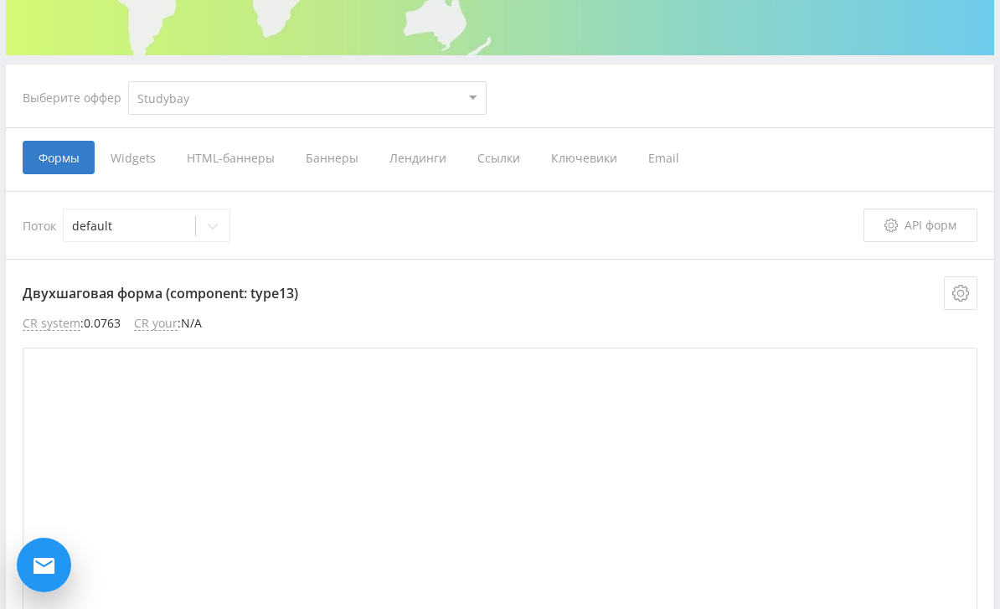
click at [517, 146] on span "Ссылки" at bounding box center [498, 157] width 74 height 33
click at [0, 0] on input "Ссылки" at bounding box center [0, 0] width 0 height 0
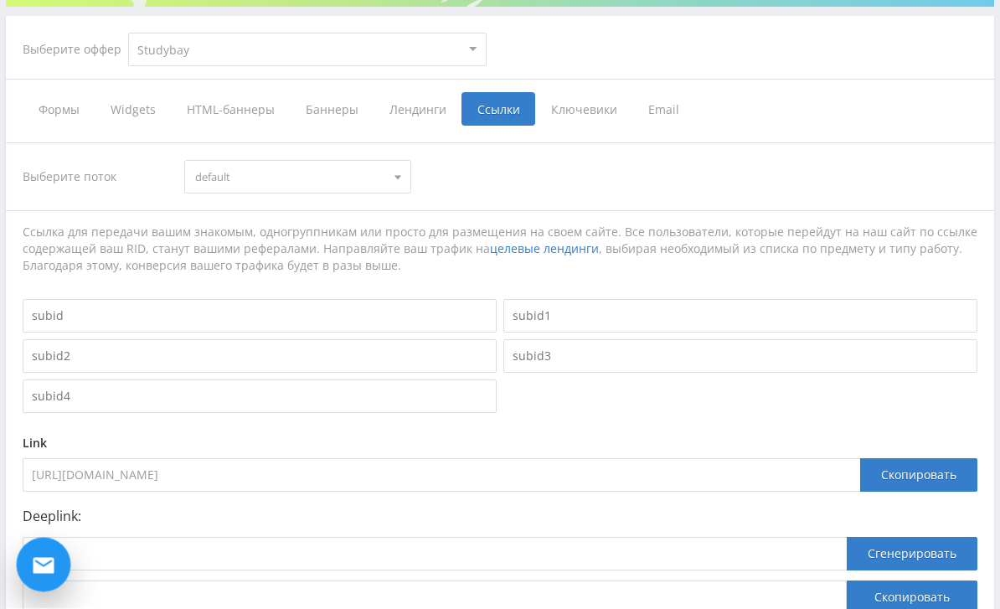
scroll to position [329, 3]
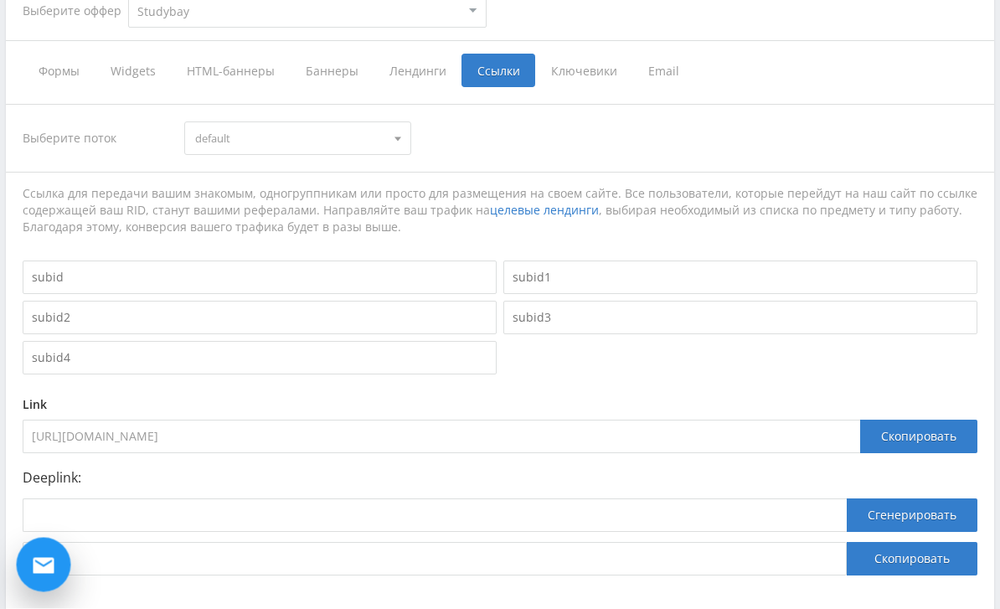
click at [364, 135] on span "default" at bounding box center [290, 139] width 189 height 32
click at [373, 122] on span "default" at bounding box center [289, 138] width 189 height 32
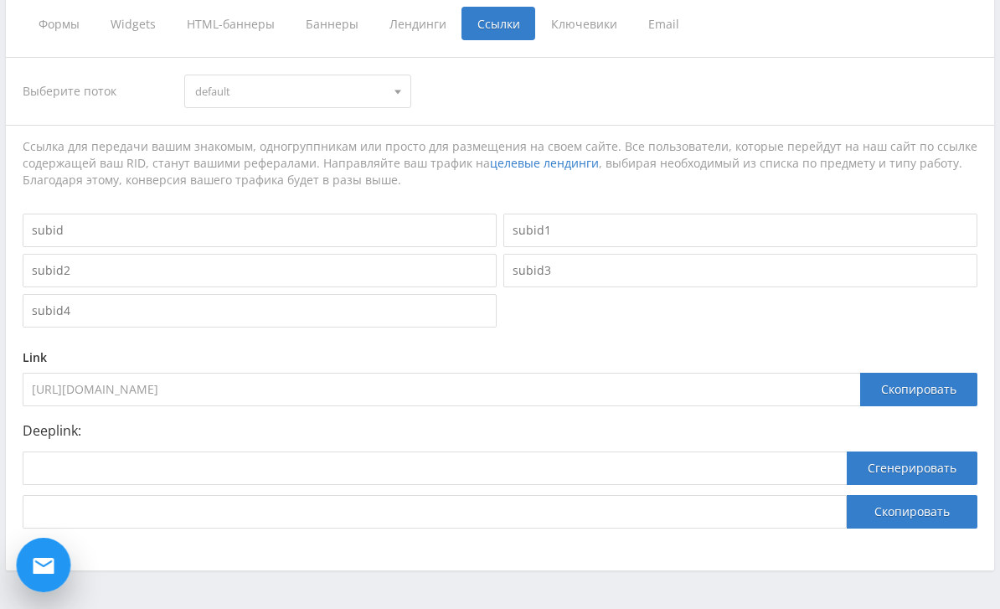
scroll to position [412, 3]
click at [903, 388] on div "Скопировать" at bounding box center [918, 389] width 117 height 33
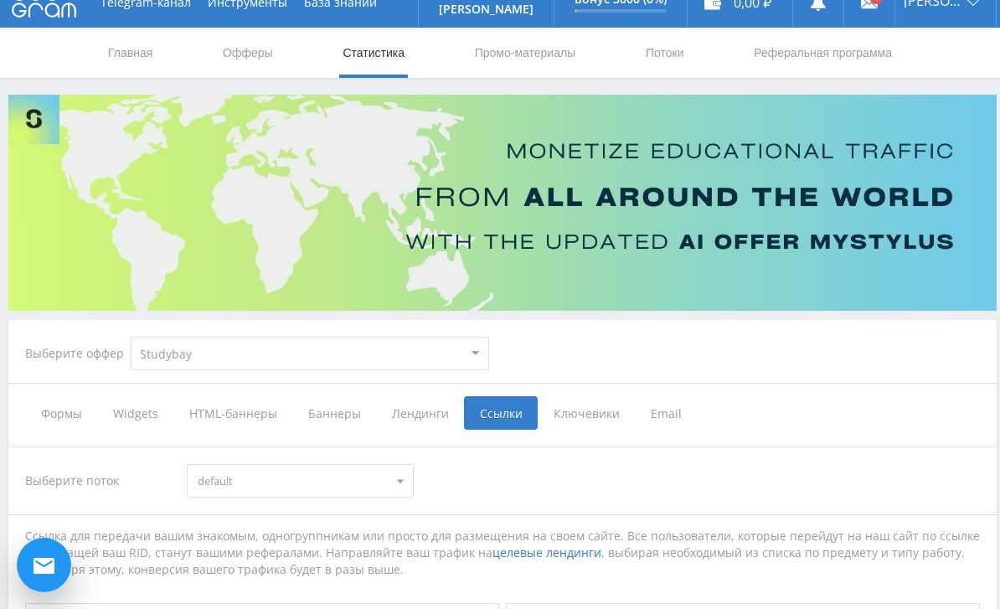
scroll to position [40, 0]
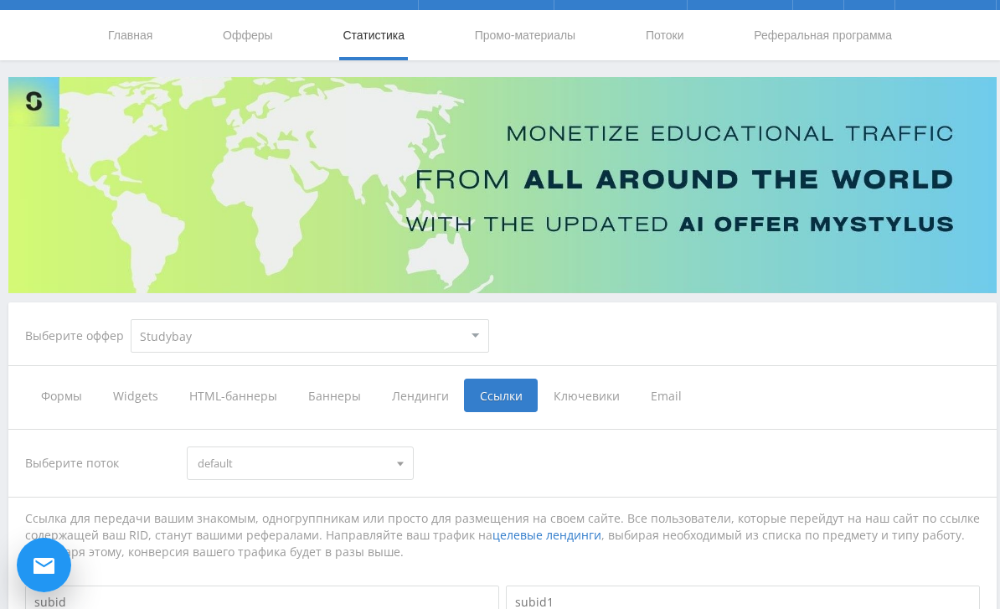
click at [411, 327] on select "MyStylus MyStylus - Revshare Кампус AI Studybay Автор24 Studybay Brazil Study A…" at bounding box center [310, 335] width 358 height 33
select select "341"
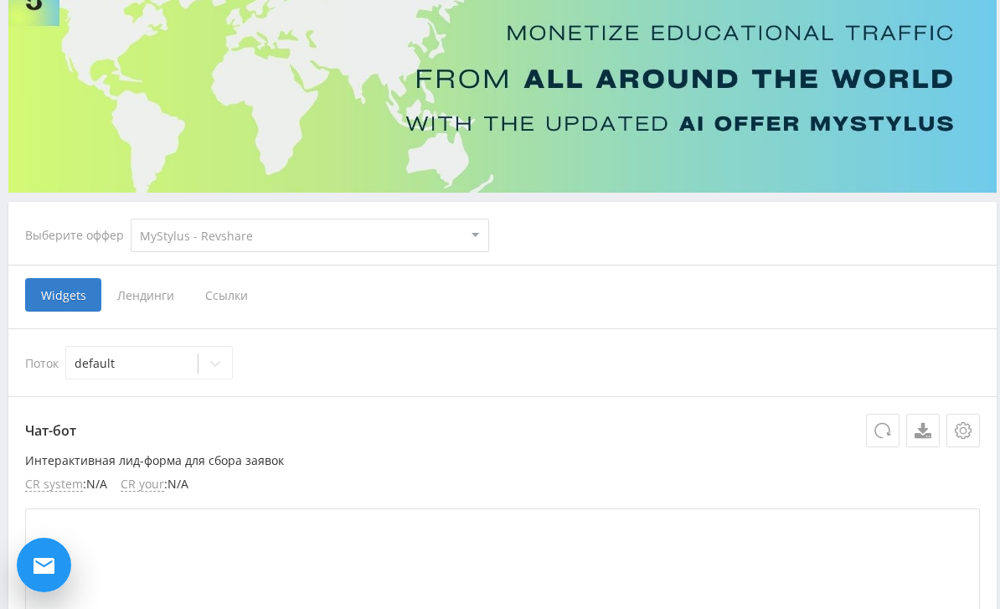
scroll to position [142, 0]
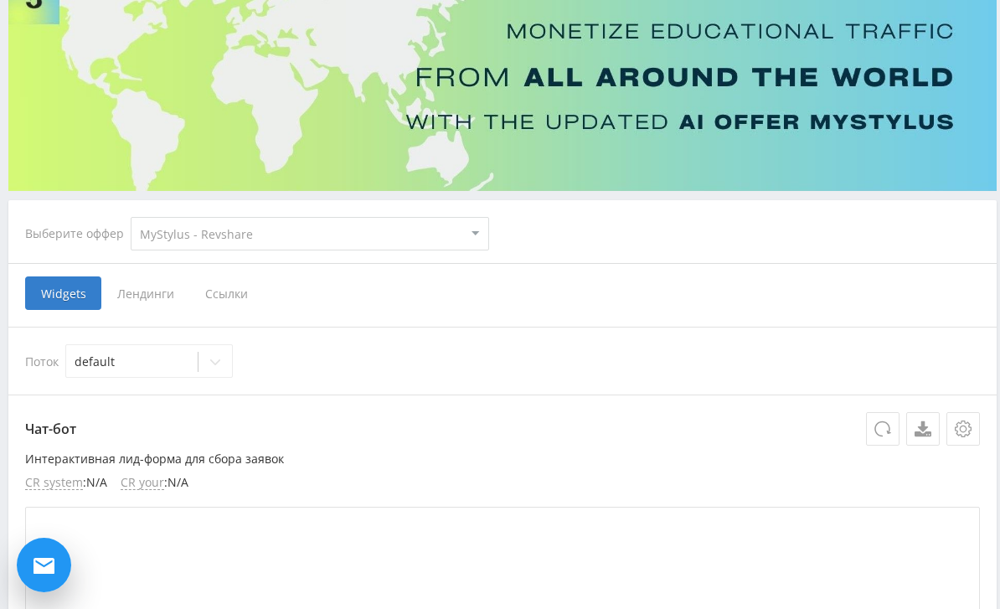
click at [234, 295] on span "Ссылки" at bounding box center [226, 292] width 75 height 33
click at [0, 0] on input "Ссылки" at bounding box center [0, 0] width 0 height 0
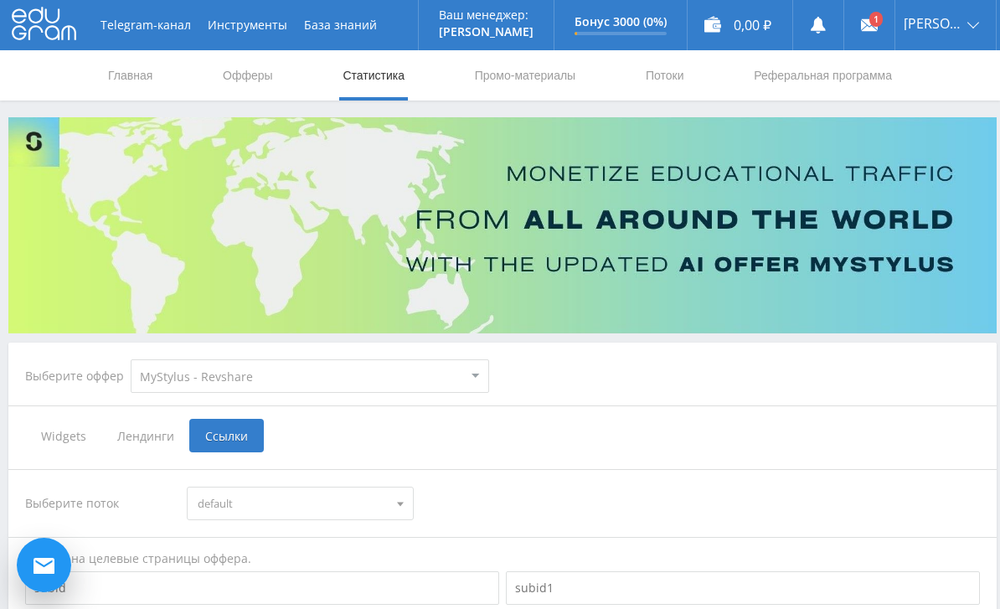
click at [451, 366] on select "MyStylus MyStylus - Revshare Кампус AI Studybay Автор24 Studybay Brazil Study A…" at bounding box center [310, 375] width 358 height 33
select select "376"
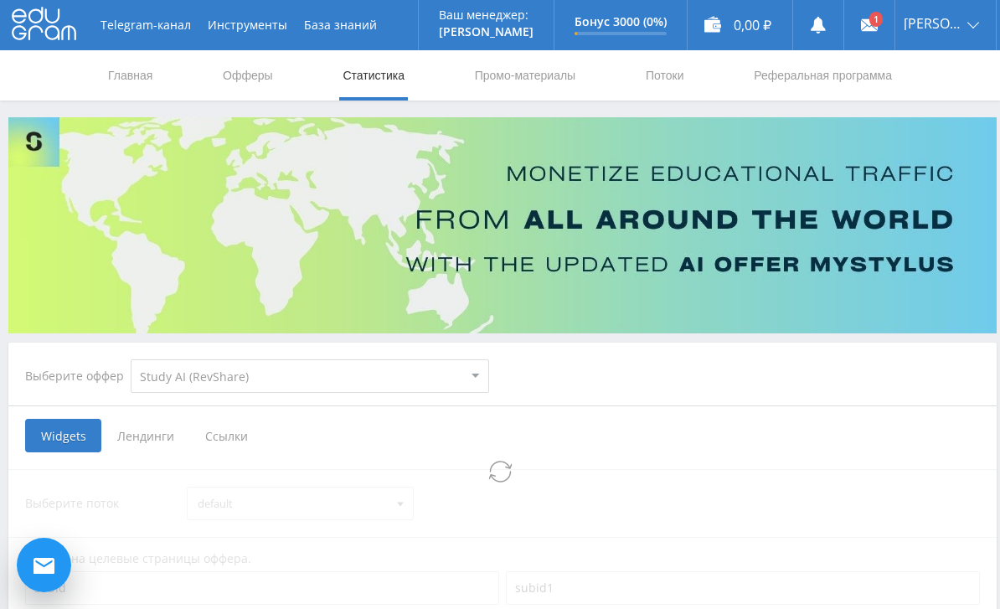
select select "376"
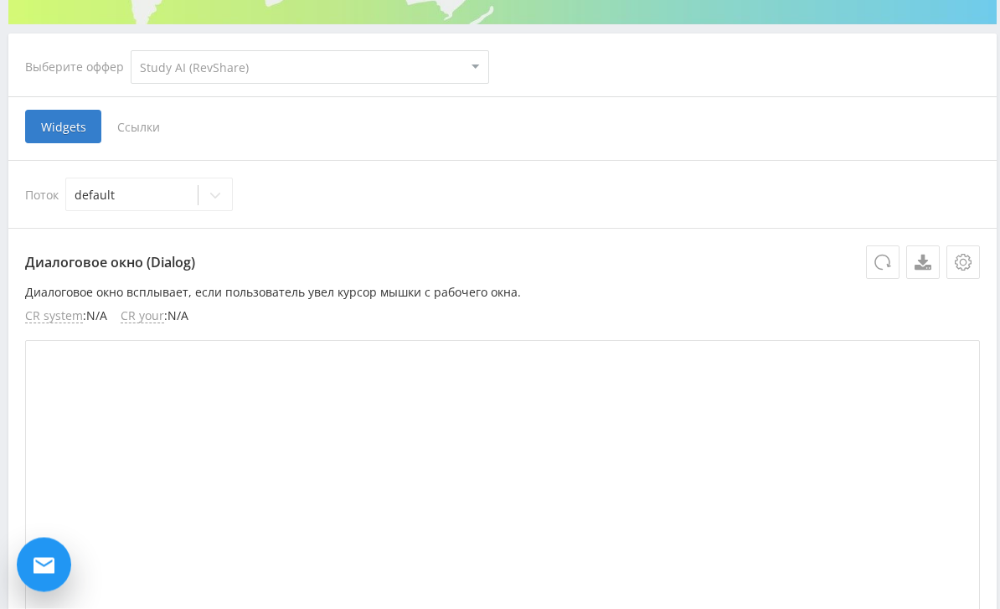
scroll to position [309, 0]
click at [146, 123] on span "Ссылки" at bounding box center [138, 126] width 75 height 33
click at [0, 0] on input "Ссылки" at bounding box center [0, 0] width 0 height 0
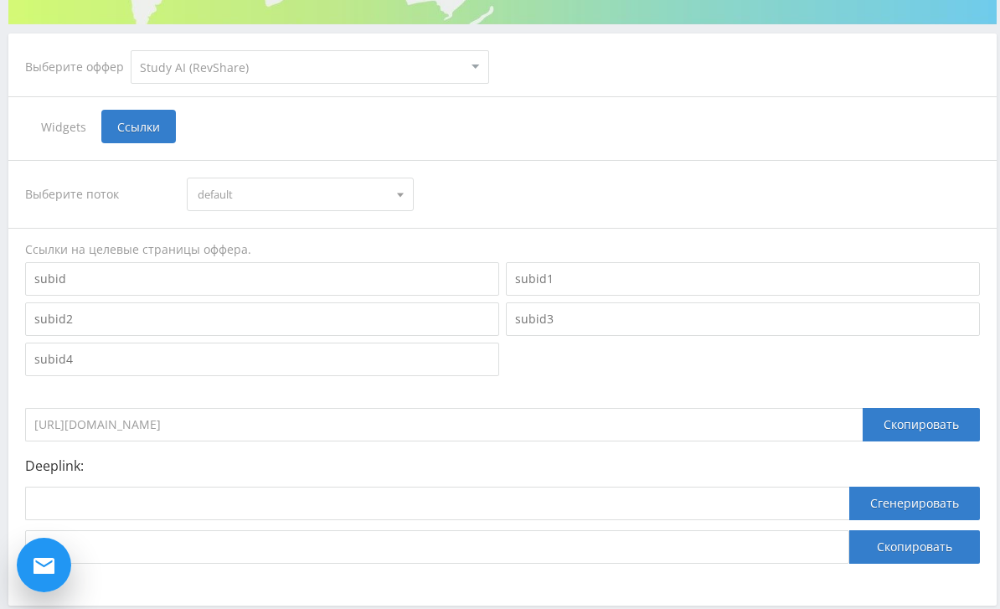
click at [892, 424] on div "Скопировать" at bounding box center [920, 424] width 117 height 33
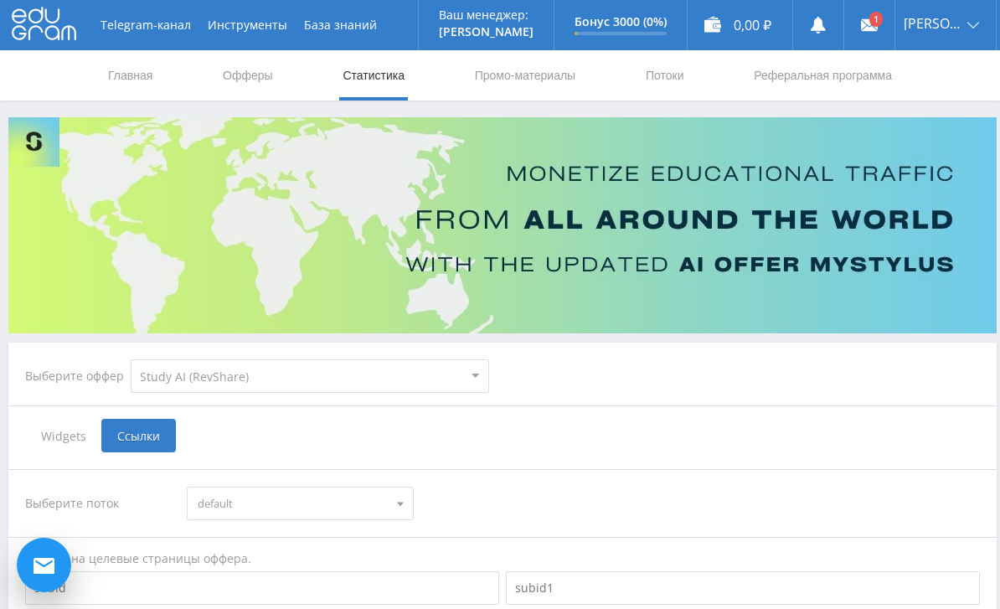
click at [677, 81] on link "Потоки" at bounding box center [665, 75] width 42 height 50
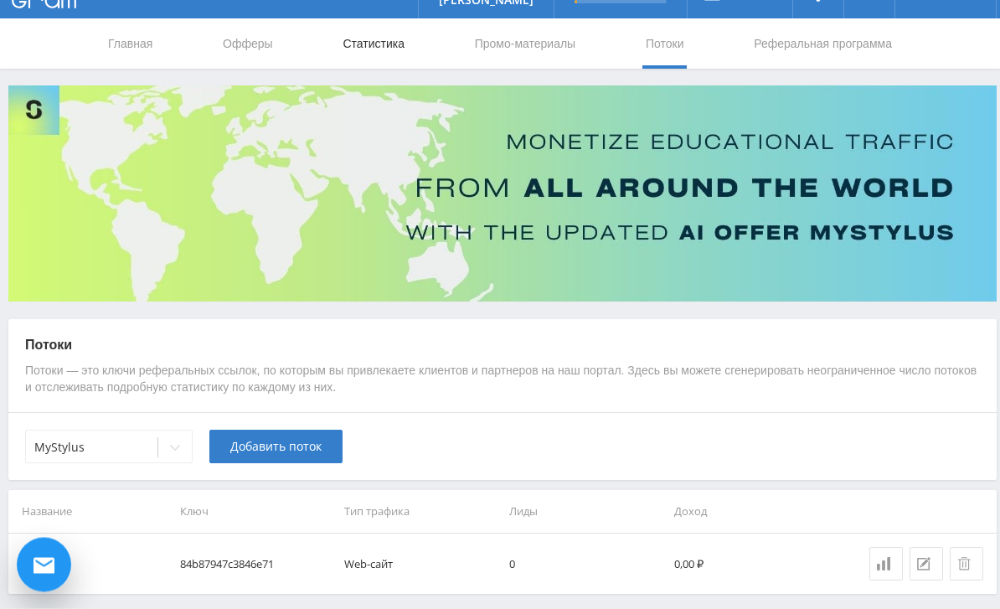
scroll to position [45, 0]
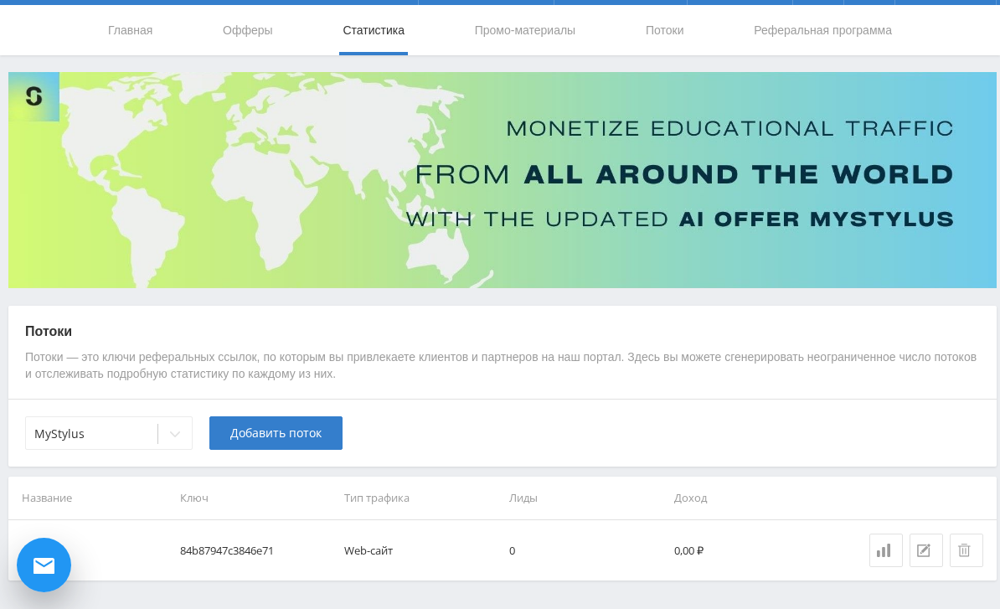
click at [455, 441] on div "MyStylus Добавить поток" at bounding box center [502, 433] width 988 height 68
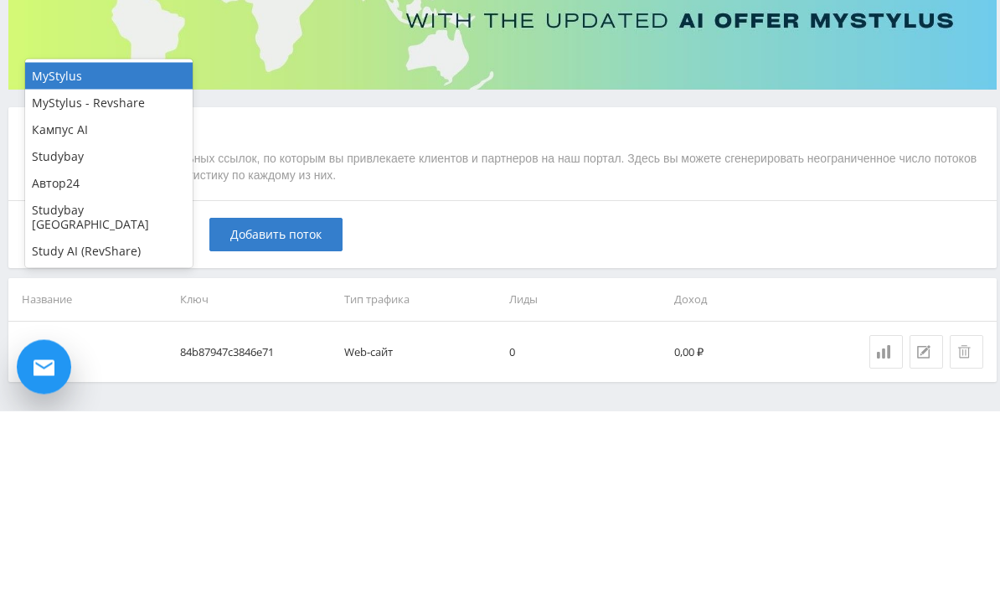
click at [100, 341] on div "Studybay" at bounding box center [108, 354] width 167 height 27
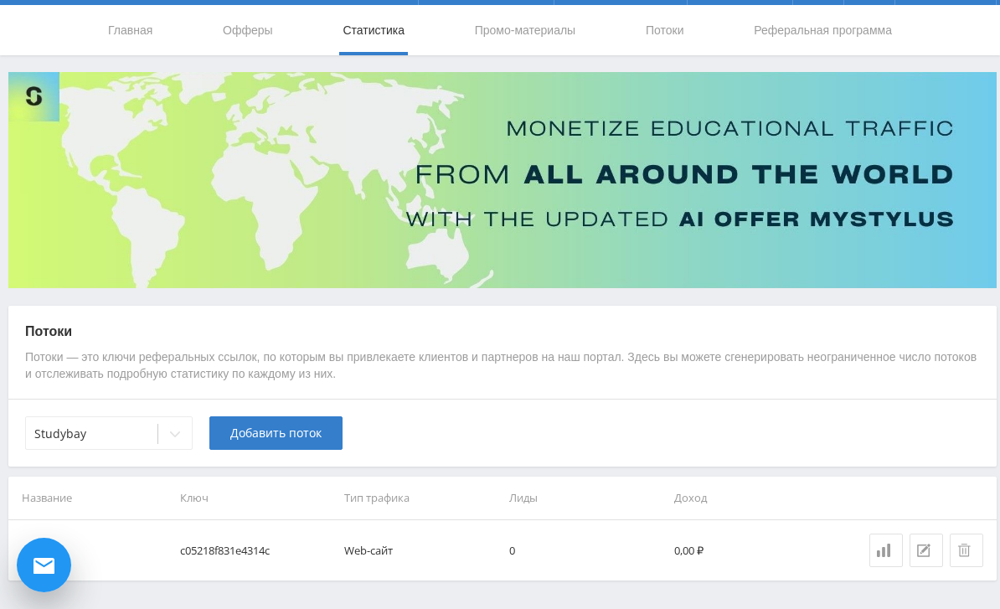
scroll to position [0, 0]
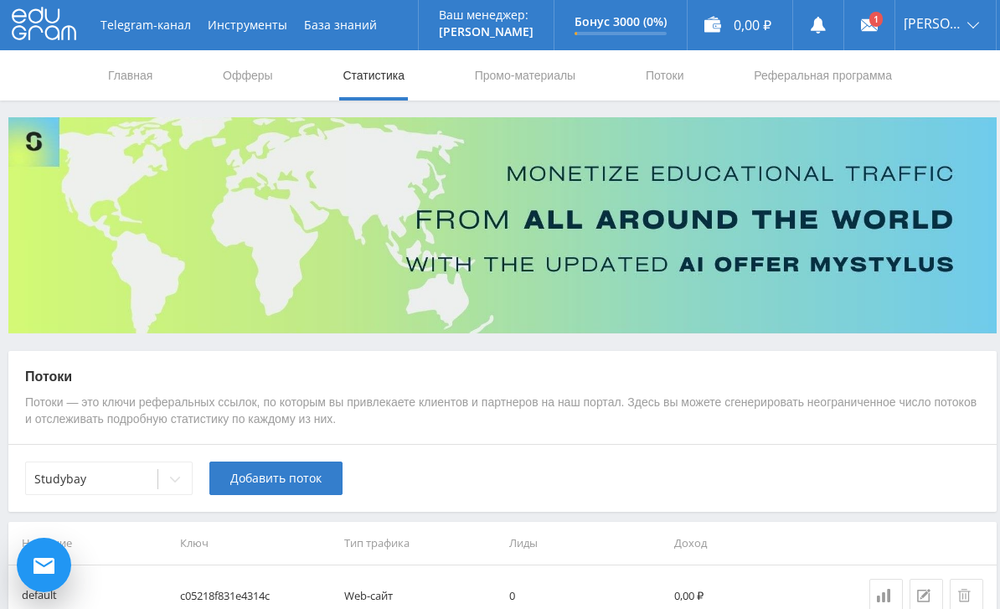
click at [877, 30] on use at bounding box center [869, 25] width 17 height 12
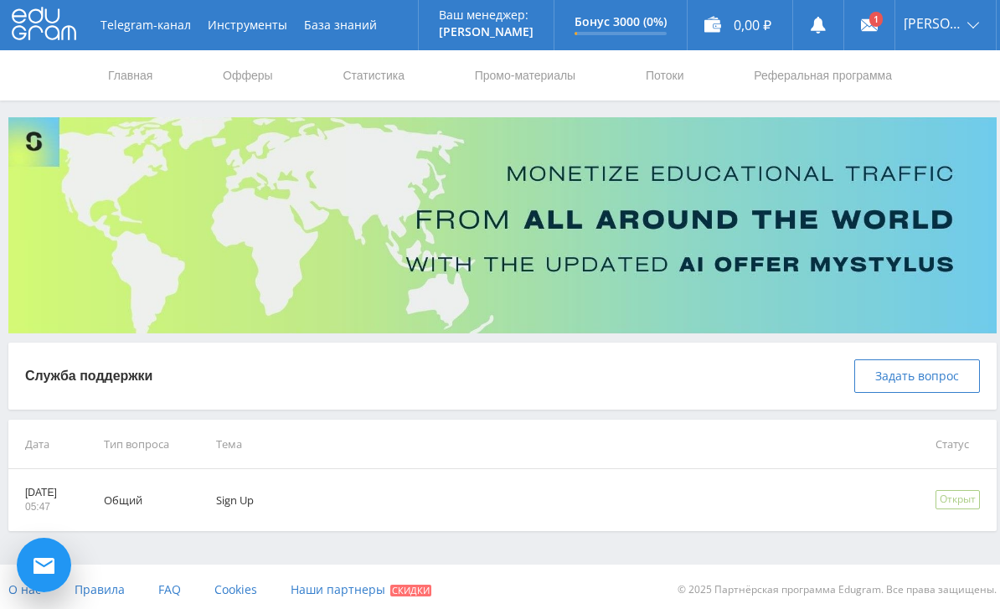
click at [532, 491] on td "Sign Up" at bounding box center [552, 500] width 719 height 62
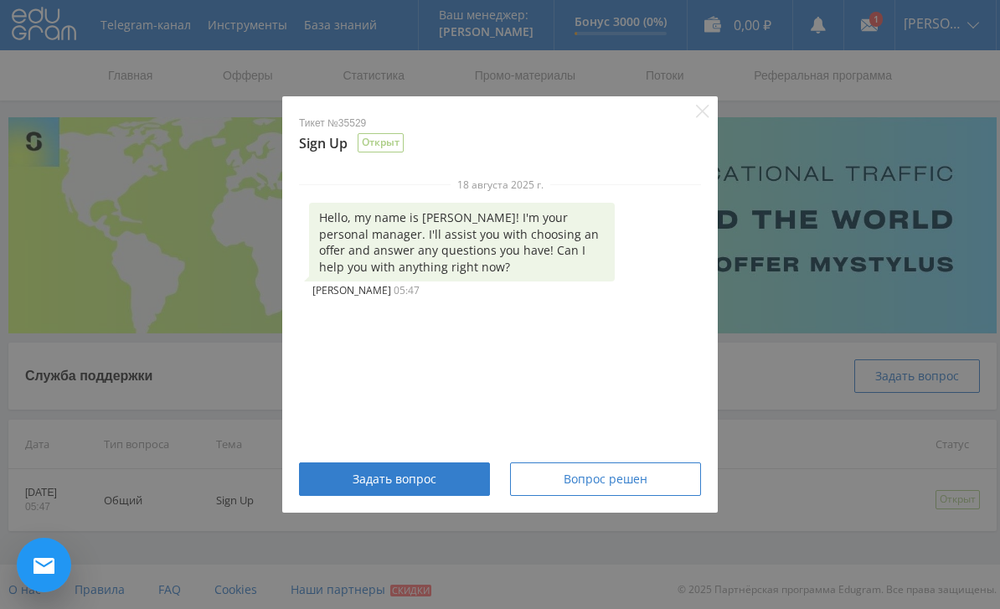
click at [707, 116] on icon "Close" at bounding box center [702, 111] width 13 height 13
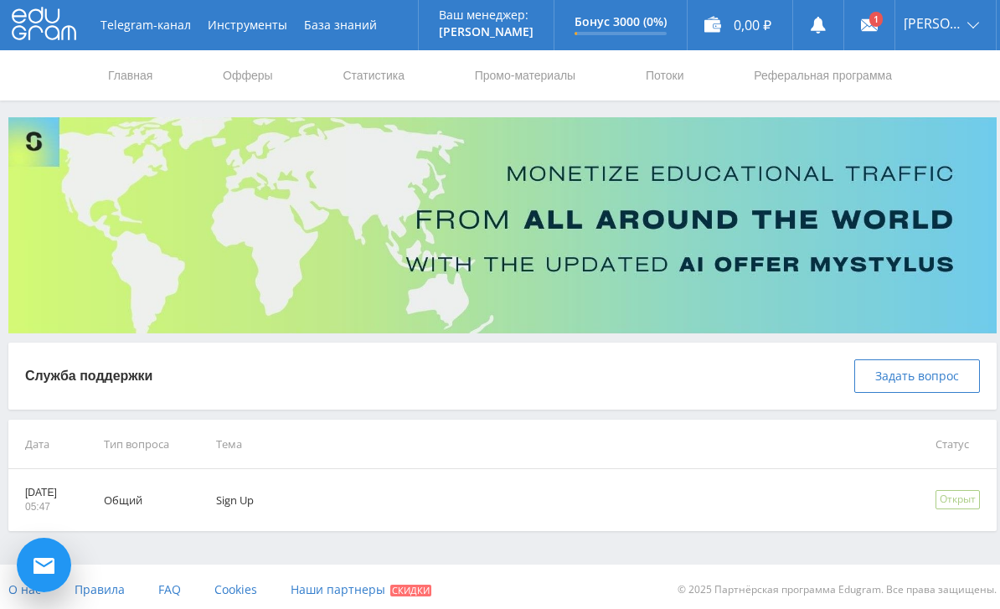
click at [649, 30] on div "Бонус 3000 (0%)" at bounding box center [620, 25] width 92 height 20
click at [882, 194] on img at bounding box center [502, 225] width 988 height 216
click at [944, 95] on link "Платежи" at bounding box center [945, 96] width 100 height 31
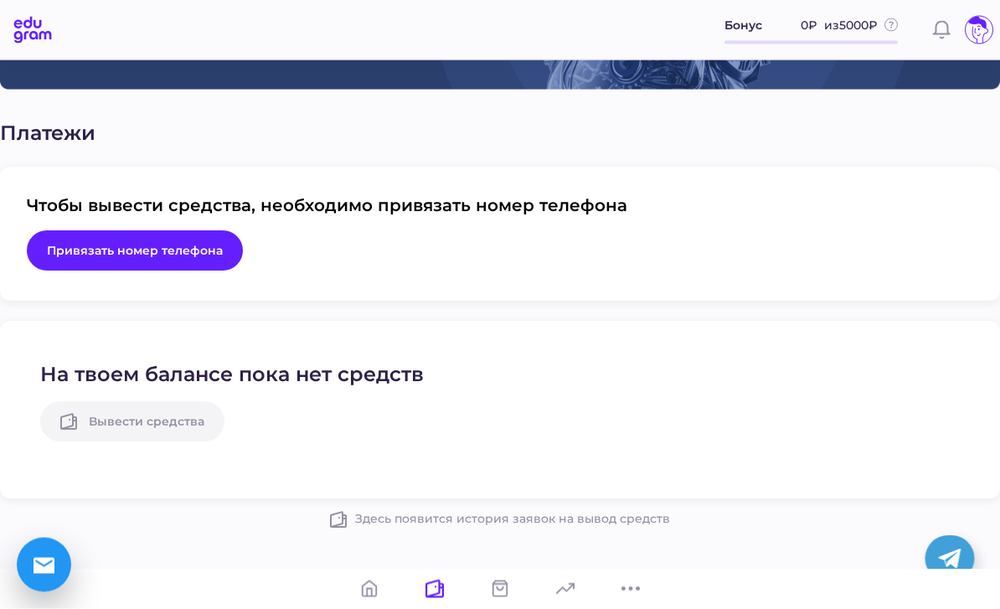
scroll to position [170, 0]
click at [178, 269] on button "Привязать номер телефона" at bounding box center [135, 250] width 216 height 40
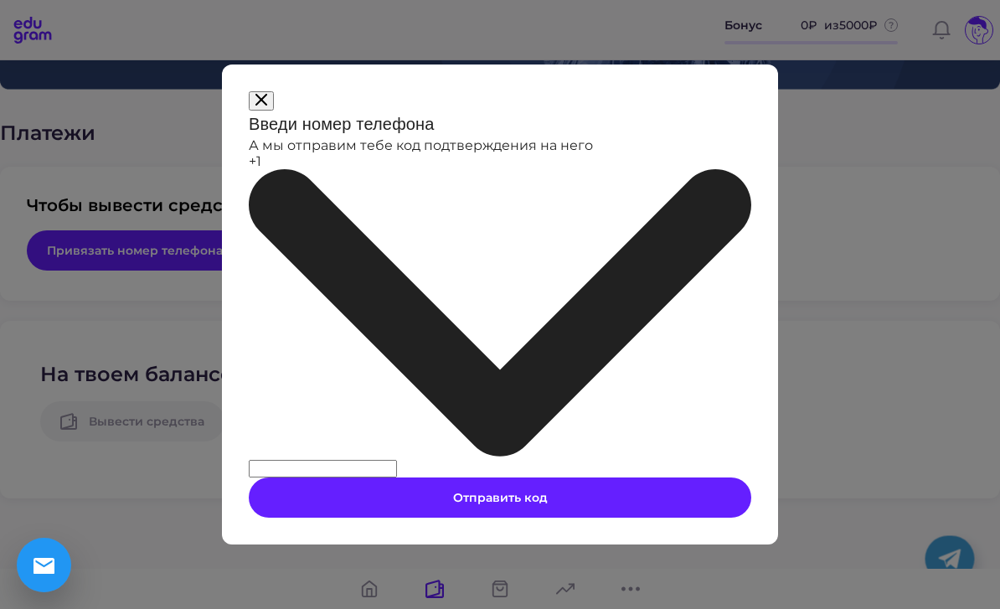
click at [333, 344] on icon at bounding box center [500, 312] width 502 height 287
click at [397, 460] on input at bounding box center [323, 469] width 148 height 18
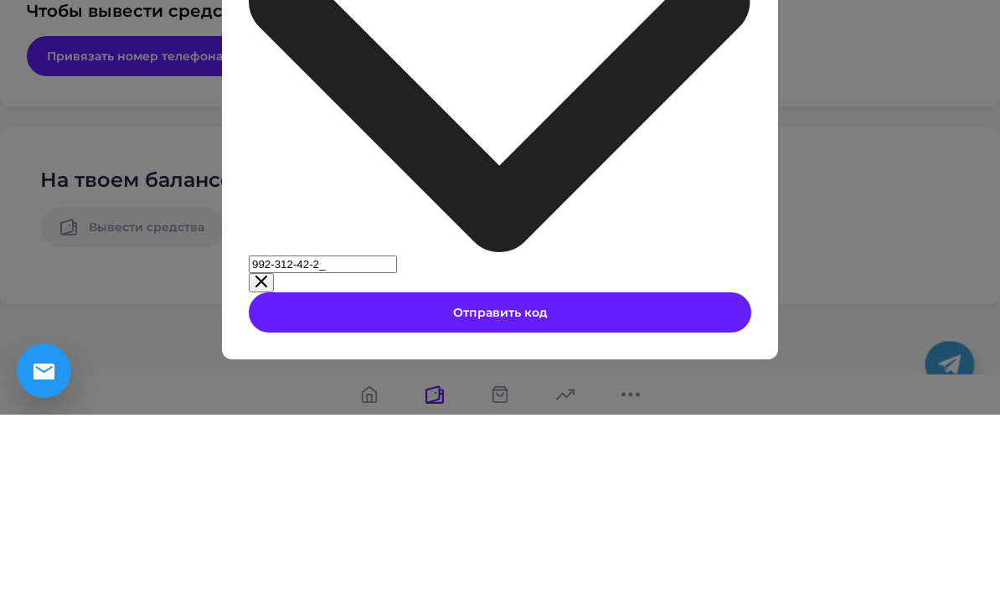
type input "992-312-42-28"
click at [541, 499] on span "Отправить код" at bounding box center [500, 506] width 95 height 15
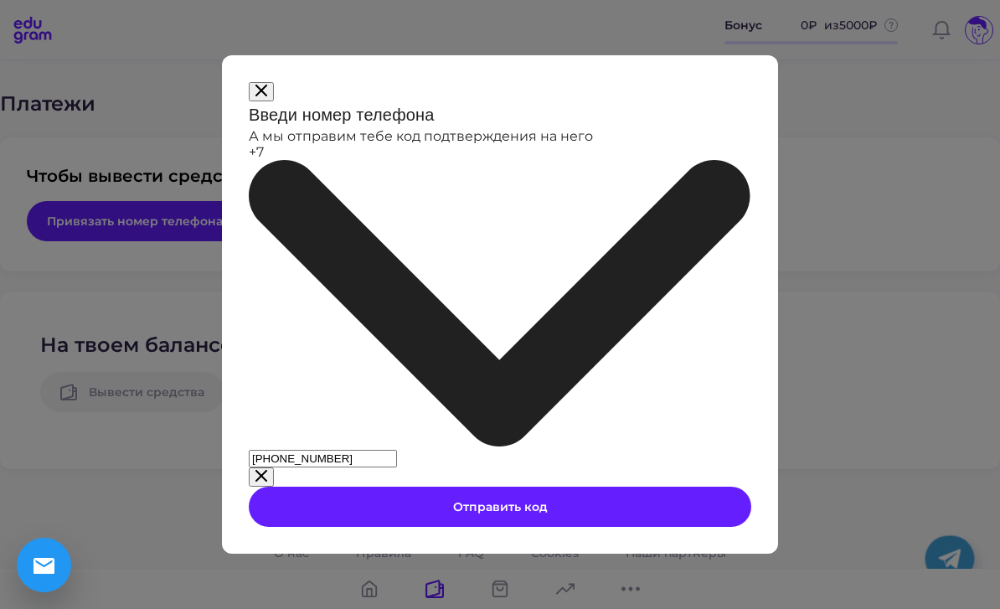
click at [329, 360] on div "+7" at bounding box center [500, 297] width 502 height 306
click at [527, 499] on span "Отправить код" at bounding box center [500, 506] width 95 height 15
click at [532, 499] on span "Отправить код" at bounding box center [500, 506] width 95 height 15
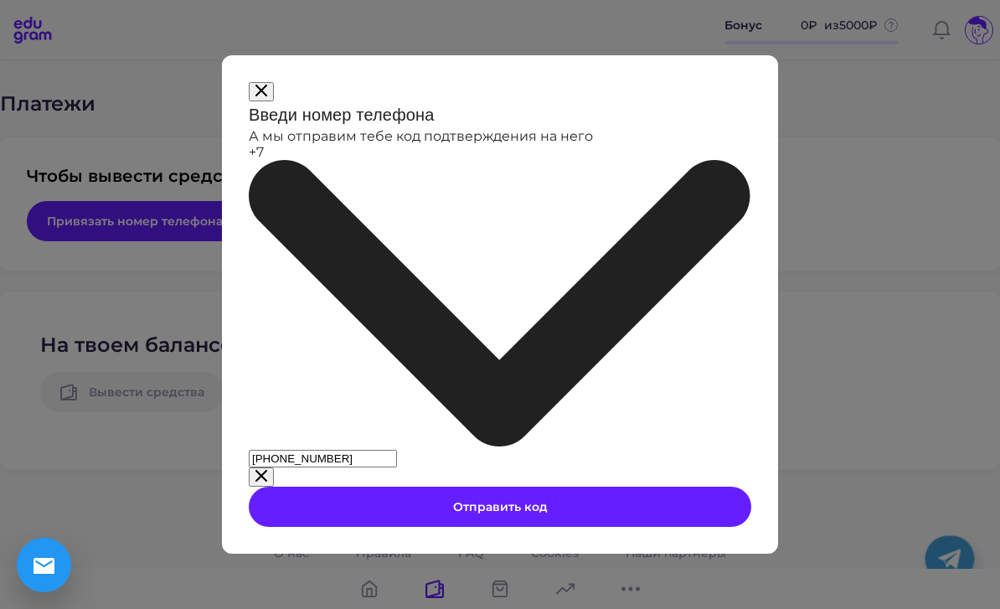
click at [539, 486] on button "Отправить код" at bounding box center [500, 506] width 502 height 40
click at [267, 96] on icon at bounding box center [261, 91] width 12 height 12
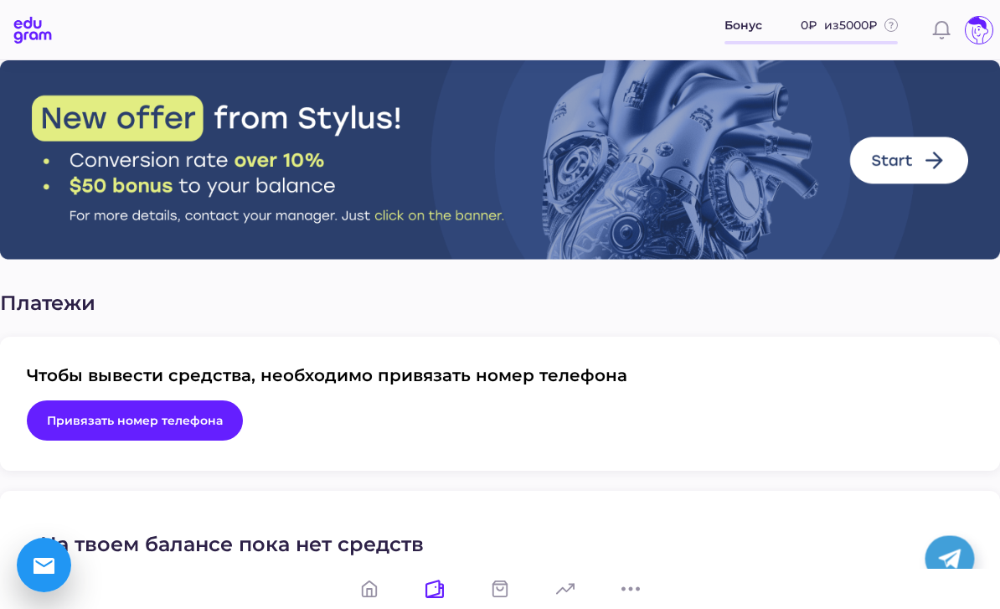
click at [980, 31] on icon at bounding box center [978, 30] width 27 height 27
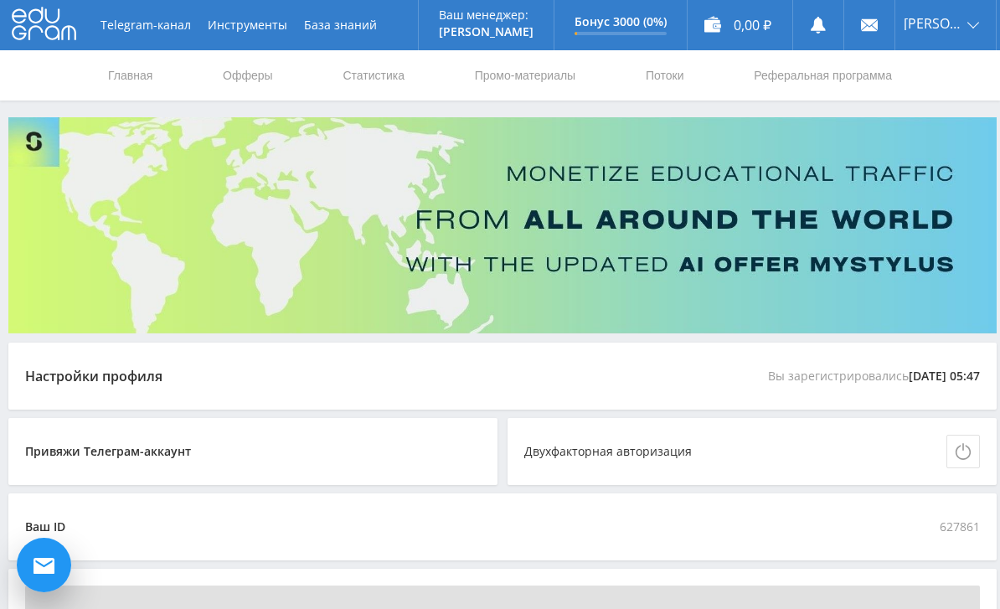
click at [341, 25] on link "База знаний" at bounding box center [341, 25] width 90 height 50
click at [141, 63] on link "Главная" at bounding box center [130, 75] width 48 height 50
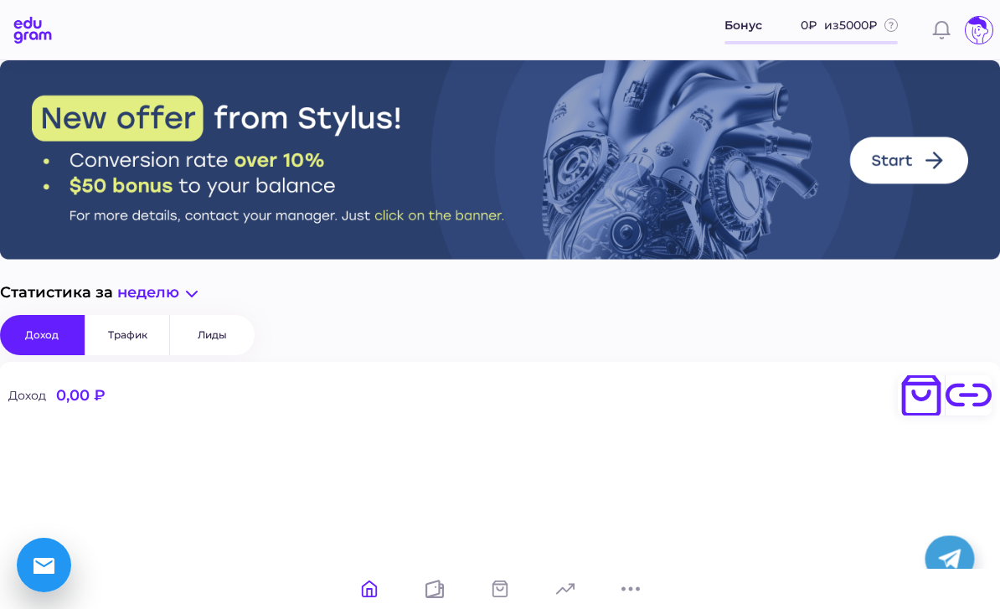
click at [29, 42] on icon at bounding box center [33, 30] width 52 height 27
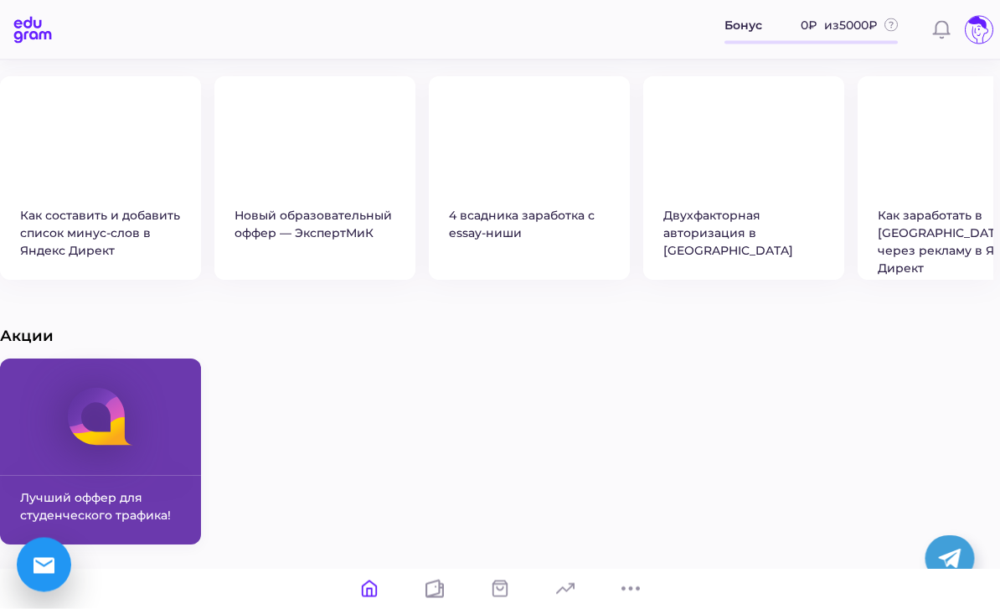
scroll to position [697, 0]
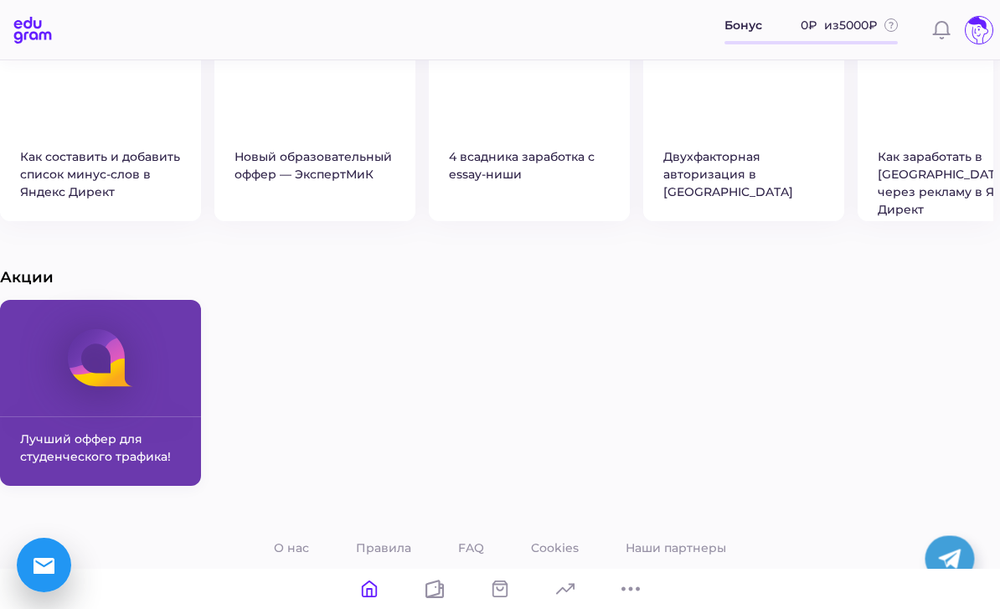
click at [502, 608] on link at bounding box center [500, 588] width 40 height 40
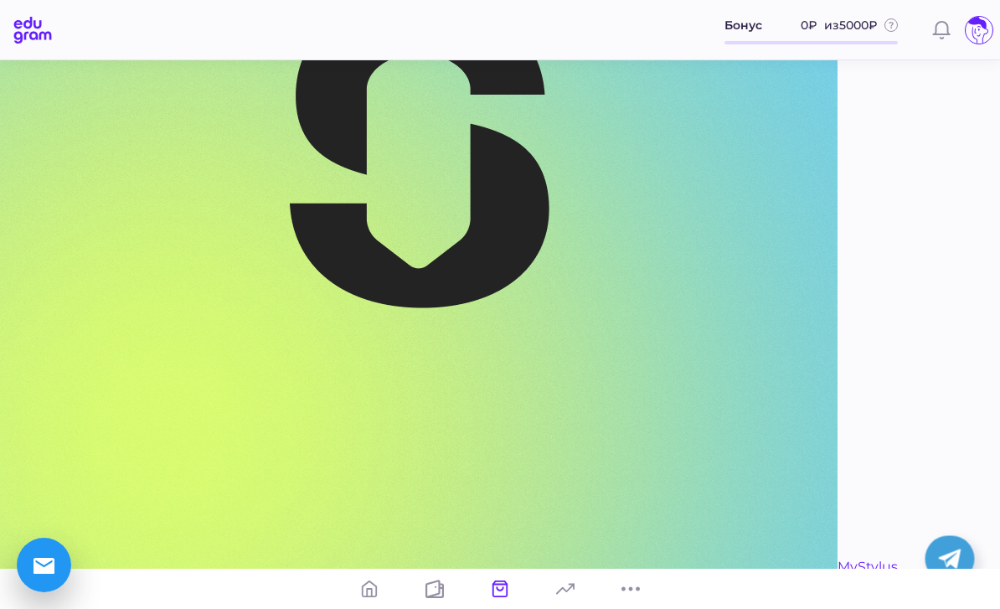
scroll to position [586, 0]
